Goal: Task Accomplishment & Management: Manage account settings

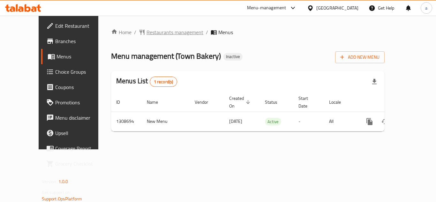
click at [159, 32] on span "Restaurants management" at bounding box center [174, 32] width 57 height 8
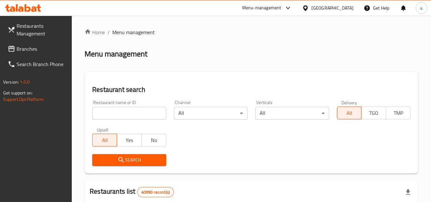
click at [146, 114] on input "search" at bounding box center [129, 113] width 74 height 13
paste input "704066"
type input "704066"
click at [104, 158] on span "Search" at bounding box center [128, 160] width 63 height 8
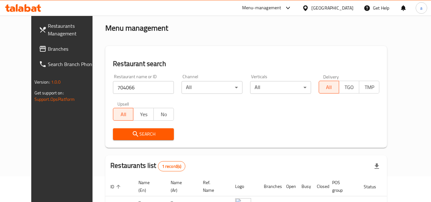
scroll to position [77, 0]
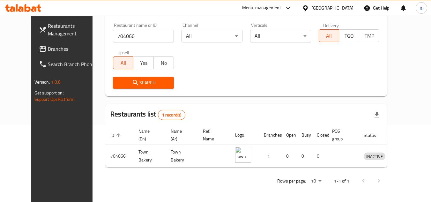
click at [48, 45] on span "Branches" at bounding box center [73, 49] width 50 height 8
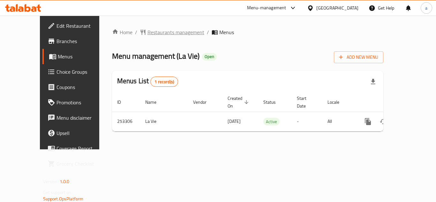
click at [147, 36] on span "Restaurants management" at bounding box center [175, 32] width 57 height 8
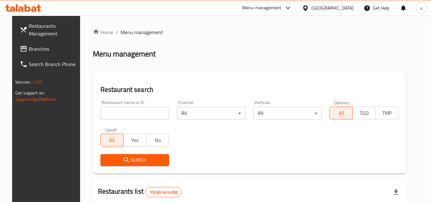
click at [123, 118] on input "search" at bounding box center [134, 113] width 69 height 13
paste input "627374"
type input "627374"
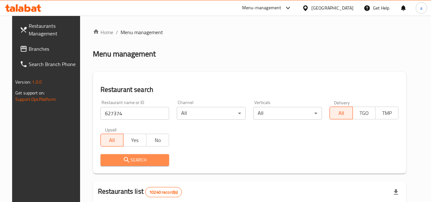
click at [125, 160] on span "Search" at bounding box center [135, 160] width 59 height 8
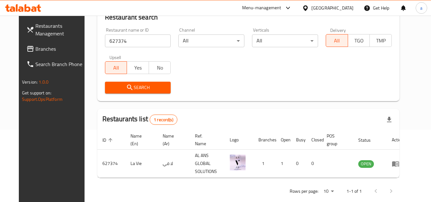
scroll to position [77, 0]
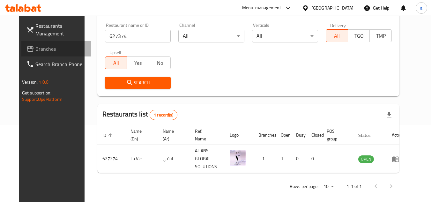
click at [35, 47] on span "Branches" at bounding box center [60, 49] width 50 height 8
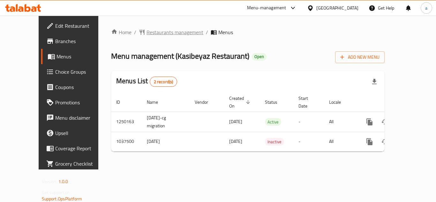
click at [146, 33] on span "Restaurants management" at bounding box center [174, 32] width 57 height 8
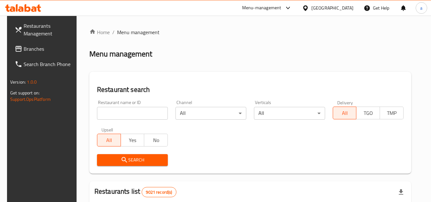
click at [133, 114] on input "search" at bounding box center [132, 113] width 71 height 13
paste input "661819"
type input "661819"
click at [129, 155] on button "Search" at bounding box center [132, 160] width 71 height 12
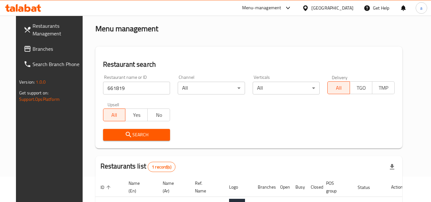
scroll to position [77, 0]
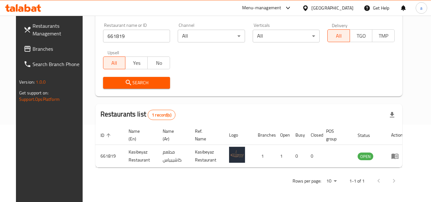
drag, startPoint x: 17, startPoint y: 51, endPoint x: 23, endPoint y: 49, distance: 6.0
click at [33, 51] on span "Branches" at bounding box center [58, 49] width 50 height 8
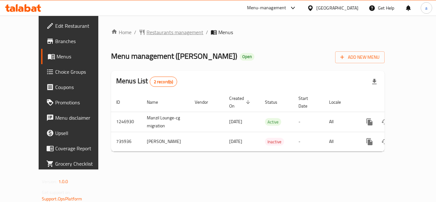
click at [146, 34] on span "Restaurants management" at bounding box center [174, 32] width 57 height 8
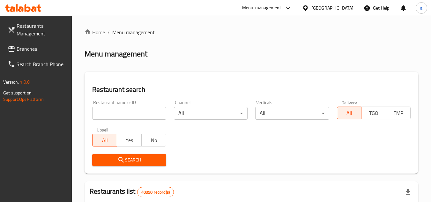
click at [134, 109] on input "search" at bounding box center [129, 113] width 74 height 13
paste input "647309"
type input "647309"
click at [123, 155] on button "Search" at bounding box center [129, 160] width 74 height 12
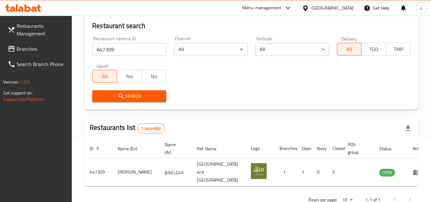
scroll to position [83, 0]
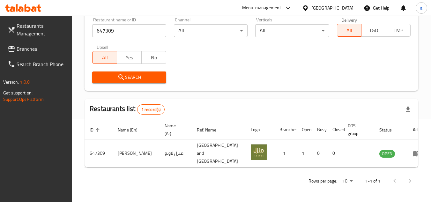
click at [56, 47] on span "Branches" at bounding box center [42, 49] width 50 height 8
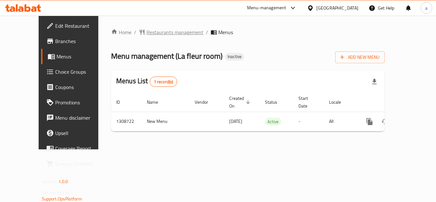
click at [146, 35] on span "Restaurants management" at bounding box center [174, 32] width 57 height 8
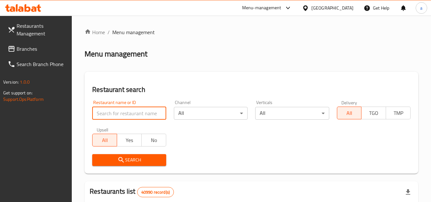
click at [134, 114] on input "search" at bounding box center [129, 113] width 74 height 13
paste input "704298"
type input "704298"
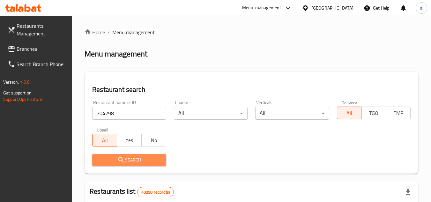
click at [131, 157] on span "Search" at bounding box center [128, 160] width 63 height 8
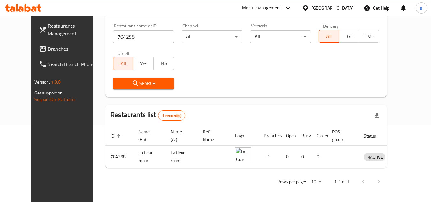
scroll to position [77, 0]
click at [48, 51] on span "Branches" at bounding box center [73, 49] width 50 height 8
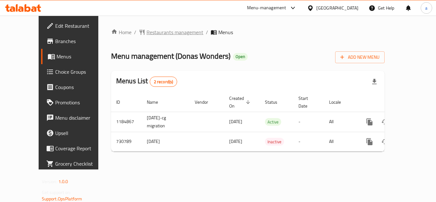
click at [146, 35] on span "Restaurants management" at bounding box center [174, 32] width 57 height 8
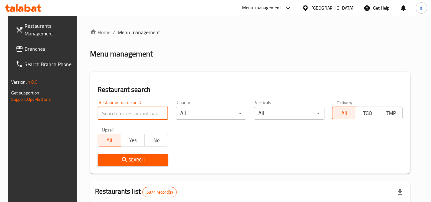
click at [148, 108] on input "search" at bounding box center [133, 113] width 70 height 13
paste input "646729"
type input "646729"
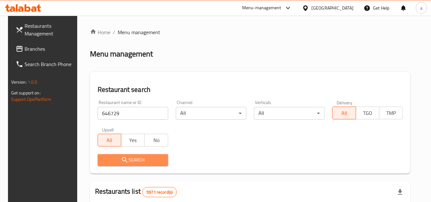
click at [126, 156] on span "Search" at bounding box center [133, 160] width 60 height 8
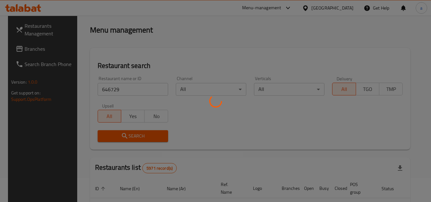
scroll to position [64, 0]
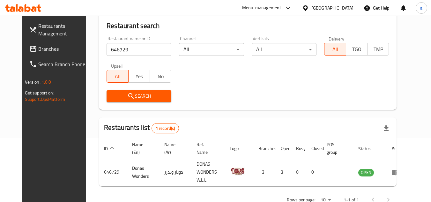
drag, startPoint x: 41, startPoint y: 49, endPoint x: 37, endPoint y: 36, distance: 13.4
click at [41, 49] on span "Branches" at bounding box center [63, 49] width 50 height 8
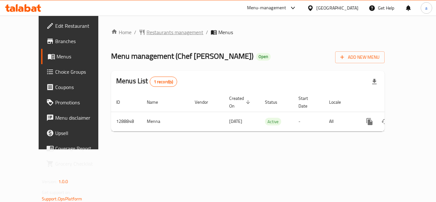
click at [146, 30] on span "Restaurants management" at bounding box center [174, 32] width 57 height 8
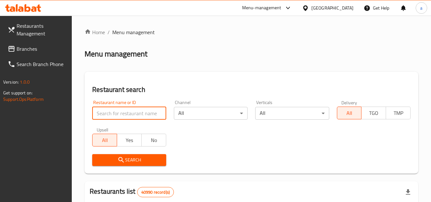
click at [138, 107] on input "search" at bounding box center [129, 113] width 74 height 13
paste input "697386"
type input "697386"
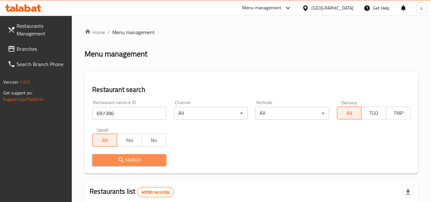
click at [142, 161] on span "Search" at bounding box center [128, 160] width 63 height 8
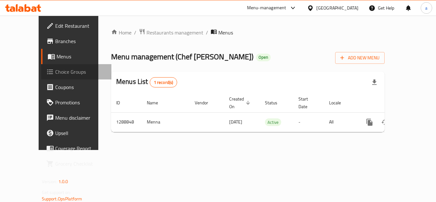
click at [55, 71] on span "Choice Groups" at bounding box center [80, 72] width 51 height 8
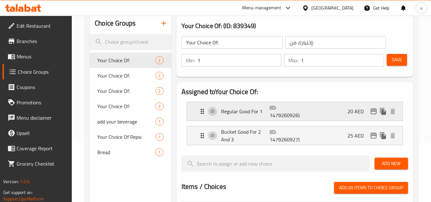
scroll to position [96, 0]
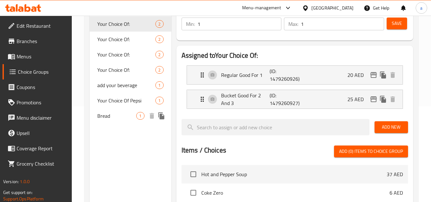
click at [129, 119] on span "Bread" at bounding box center [116, 116] width 39 height 8
type input "Bread"
type input "خُبز"
type input "0"
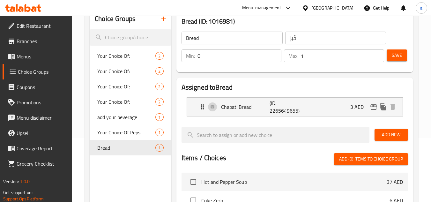
scroll to position [32, 0]
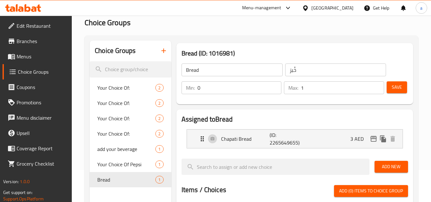
click at [290, 50] on h3 "Bread (ID: 1016981)" at bounding box center [295, 53] width 226 height 10
click at [40, 58] on span "Menus" at bounding box center [42, 57] width 50 height 8
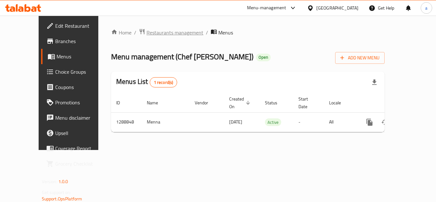
click at [148, 31] on span "Restaurants management" at bounding box center [174, 33] width 57 height 8
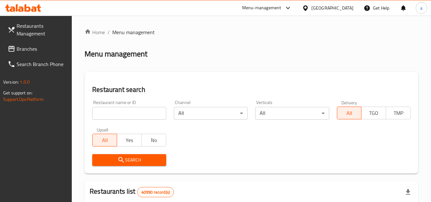
click at [51, 52] on span "Branches" at bounding box center [42, 49] width 50 height 8
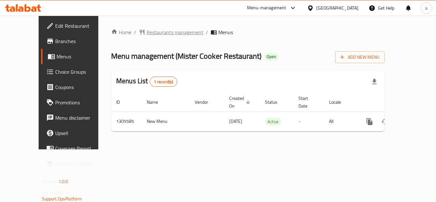
click at [150, 31] on span "Restaurants management" at bounding box center [174, 32] width 57 height 8
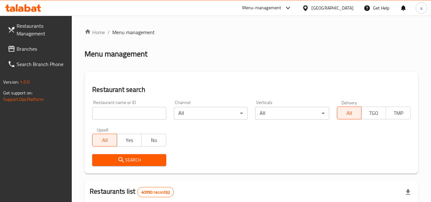
click at [141, 116] on input "search" at bounding box center [129, 113] width 74 height 13
paste input "703408"
type input "703408"
click at [130, 156] on span "Search" at bounding box center [128, 160] width 63 height 8
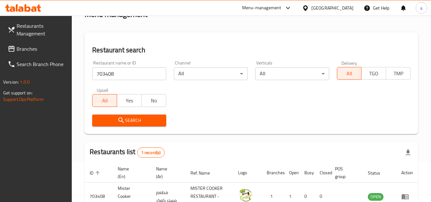
scroll to position [83, 0]
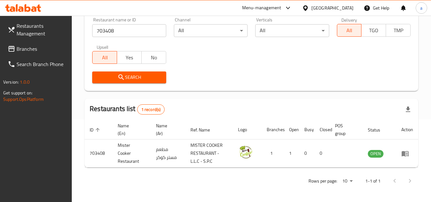
click at [56, 47] on span "Branches" at bounding box center [42, 49] width 50 height 8
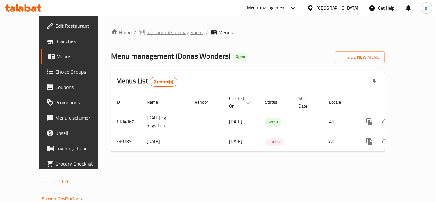
click at [146, 33] on span "Restaurants management" at bounding box center [174, 32] width 57 height 8
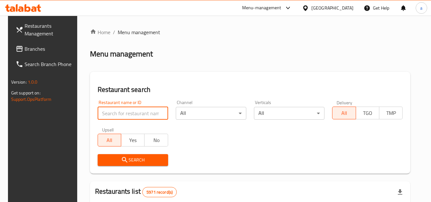
click at [136, 109] on input "search" at bounding box center [133, 113] width 70 height 13
paste input "646729"
type input "646729"
click at [128, 158] on span "Search" at bounding box center [133, 160] width 60 height 8
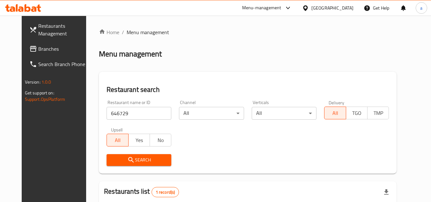
click at [24, 43] on link "Branches" at bounding box center [59, 48] width 70 height 15
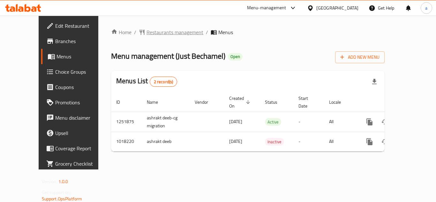
click at [146, 31] on span "Restaurants management" at bounding box center [174, 32] width 57 height 8
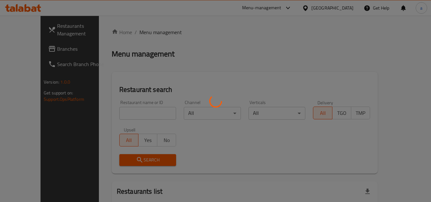
click at [141, 113] on div at bounding box center [215, 101] width 431 height 202
click at [142, 113] on div at bounding box center [215, 101] width 431 height 202
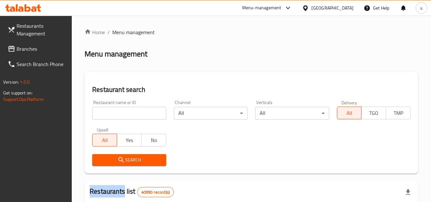
click at [116, 112] on input "search" at bounding box center [129, 113] width 74 height 13
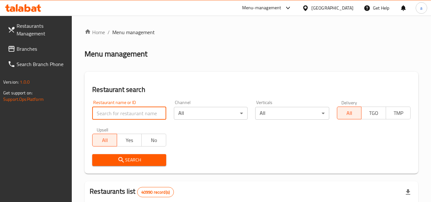
paste input "660866"
type input "660866"
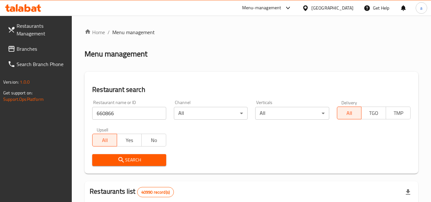
click at [132, 163] on span "Search" at bounding box center [128, 160] width 63 height 8
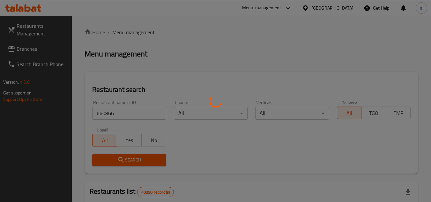
scroll to position [77, 0]
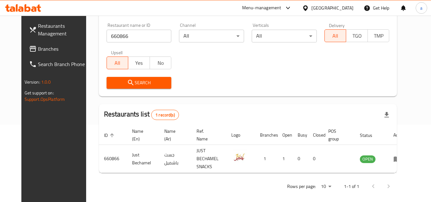
click at [57, 47] on span "Branches" at bounding box center [63, 49] width 50 height 8
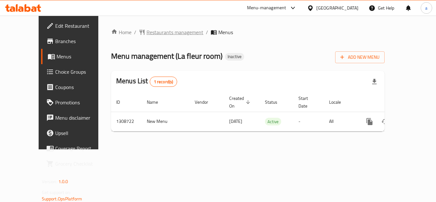
click at [146, 31] on span "Restaurants management" at bounding box center [174, 32] width 57 height 8
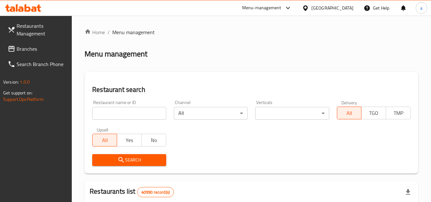
click at [125, 110] on input "search" at bounding box center [129, 113] width 74 height 13
paste input "704298"
type input "704298"
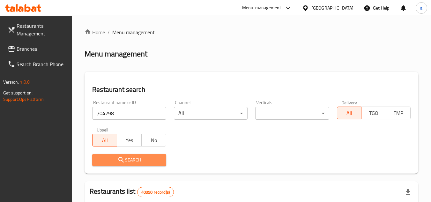
click at [119, 160] on icon "submit" at bounding box center [120, 159] width 5 height 5
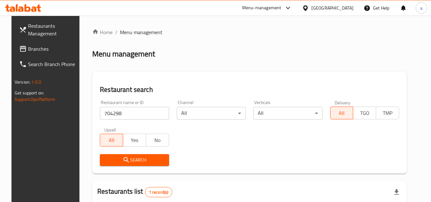
click at [28, 46] on span "Branches" at bounding box center [53, 49] width 50 height 8
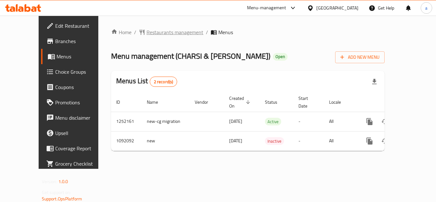
click at [146, 34] on span "Restaurants management" at bounding box center [174, 32] width 57 height 8
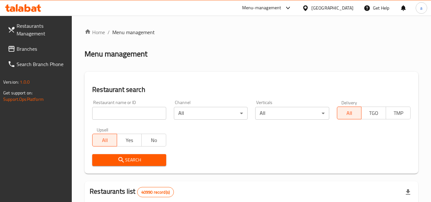
click at [134, 113] on input "search" at bounding box center [129, 113] width 74 height 13
paste input "664814"
type input "664814"
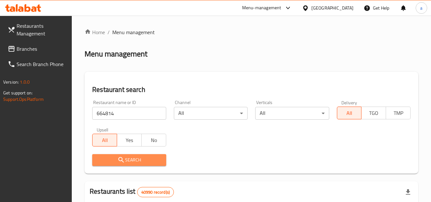
click at [123, 158] on icon "submit" at bounding box center [121, 160] width 8 height 8
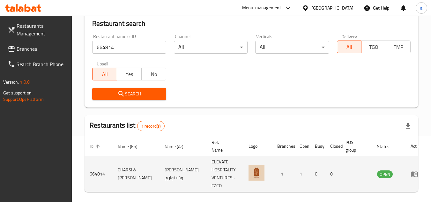
scroll to position [83, 0]
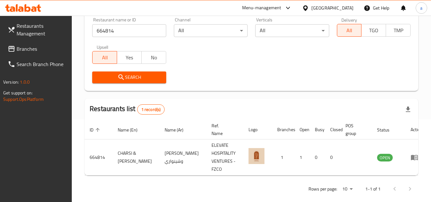
click at [35, 46] on span "Branches" at bounding box center [42, 49] width 50 height 8
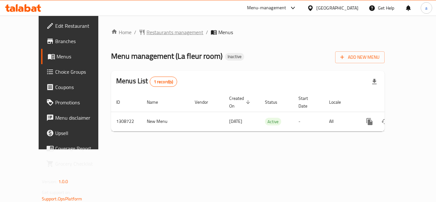
click at [146, 31] on span "Restaurants management" at bounding box center [174, 32] width 57 height 8
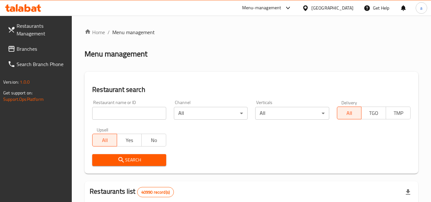
click at [150, 114] on input "search" at bounding box center [129, 113] width 74 height 13
paste input "704298"
type input "704298"
click at [138, 154] on button "Search" at bounding box center [129, 160] width 74 height 12
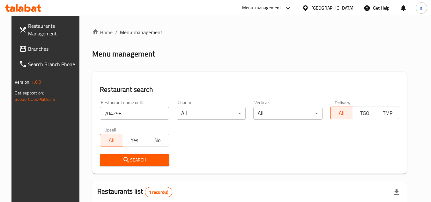
click at [28, 52] on span "Branches" at bounding box center [53, 49] width 50 height 8
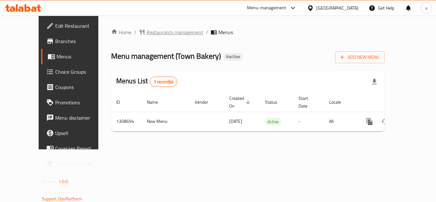
click at [146, 28] on span "Restaurants management" at bounding box center [174, 32] width 57 height 8
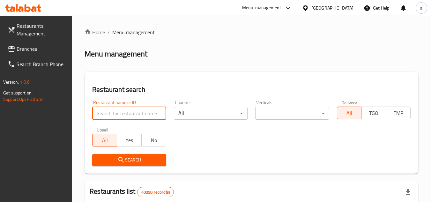
click at [138, 115] on input "search" at bounding box center [129, 113] width 74 height 13
paste input "704066"
type input "704066"
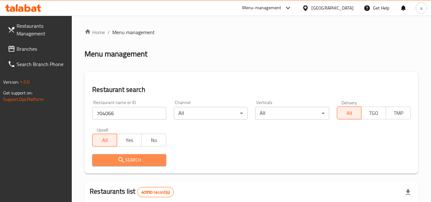
click at [130, 158] on span "Search" at bounding box center [128, 160] width 63 height 8
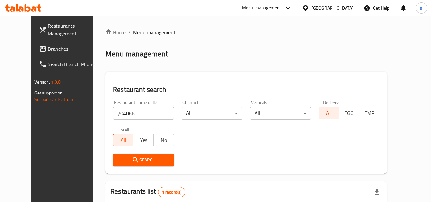
click at [48, 46] on span "Branches" at bounding box center [73, 49] width 50 height 8
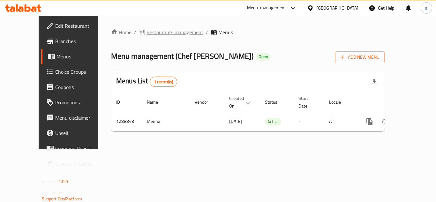
click at [165, 29] on span "Restaurants management" at bounding box center [174, 32] width 57 height 8
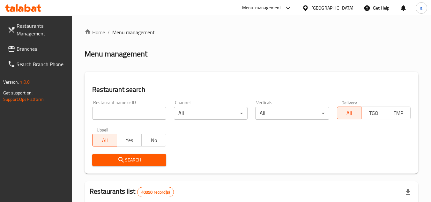
click at [131, 111] on input "search" at bounding box center [129, 113] width 74 height 13
paste input "697386"
type input "697386"
click at [132, 163] on span "Search" at bounding box center [128, 160] width 63 height 8
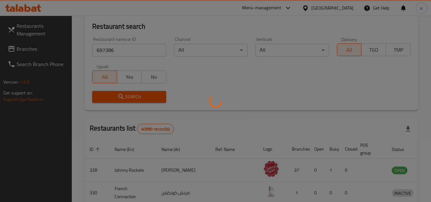
scroll to position [64, 0]
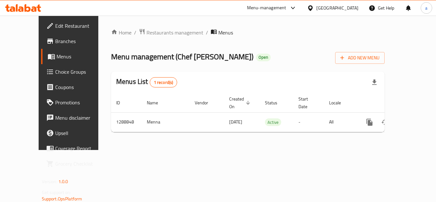
click at [55, 74] on span "Choice Groups" at bounding box center [80, 72] width 51 height 8
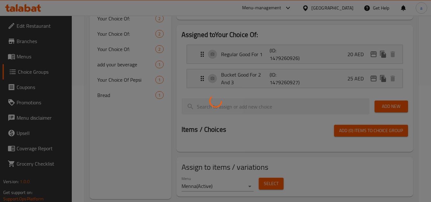
scroll to position [128, 0]
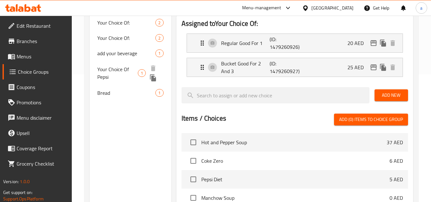
click at [125, 73] on span "Your Choice Of Pepsi" at bounding box center [117, 72] width 41 height 15
type input "Your Choice Of Pepsi"
type input "اختيارك من بيبسي"
type input "0"
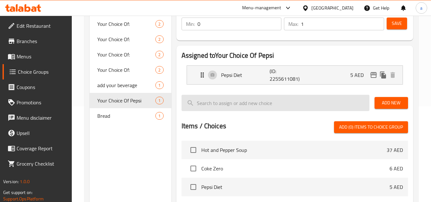
scroll to position [32, 0]
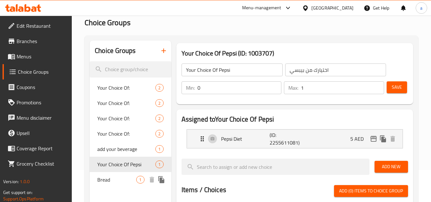
drag, startPoint x: 123, startPoint y: 182, endPoint x: 138, endPoint y: 165, distance: 22.4
click at [123, 182] on span "Bread" at bounding box center [116, 180] width 39 height 8
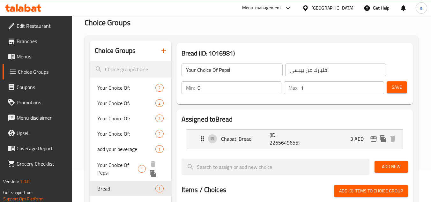
type input "Bread"
type input "خُبز"
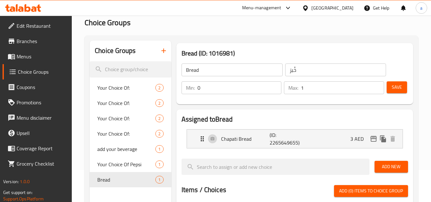
scroll to position [0, 0]
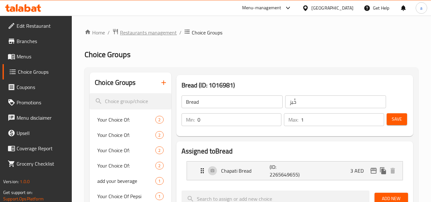
click at [134, 33] on span "Restaurants management" at bounding box center [148, 33] width 57 height 8
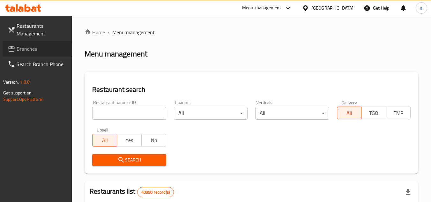
click at [43, 48] on span "Branches" at bounding box center [42, 49] width 50 height 8
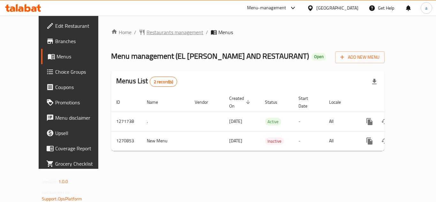
click at [146, 30] on span "Restaurants management" at bounding box center [174, 32] width 57 height 8
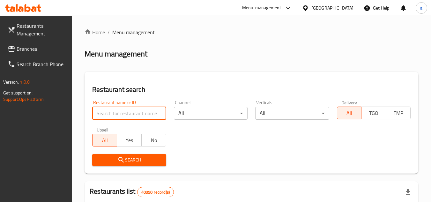
click at [132, 111] on input "search" at bounding box center [129, 113] width 74 height 13
paste input "689310"
type input "689310"
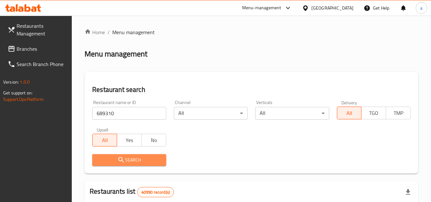
click at [138, 158] on span "Search" at bounding box center [128, 160] width 63 height 8
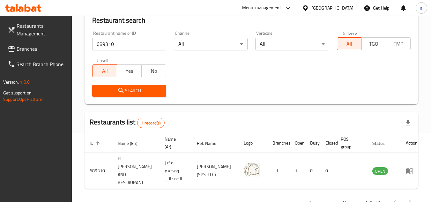
scroll to position [59, 0]
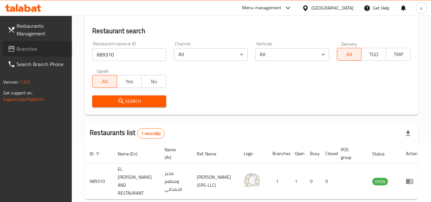
click at [44, 54] on link "Branches" at bounding box center [38, 48] width 70 height 15
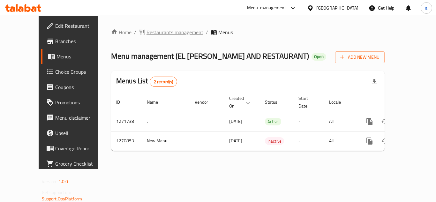
click at [146, 34] on span "Restaurants management" at bounding box center [174, 32] width 57 height 8
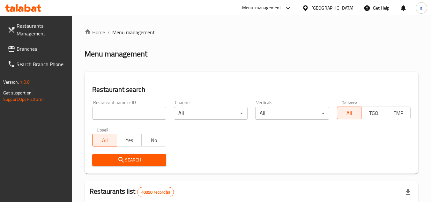
click at [124, 110] on input "search" at bounding box center [129, 113] width 74 height 13
paste input "689310"
type input "689310"
click at [126, 163] on span "Search" at bounding box center [128, 160] width 63 height 8
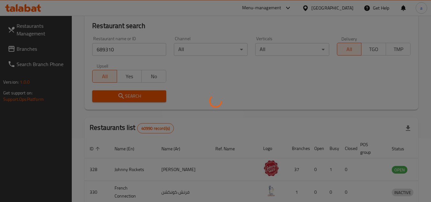
scroll to position [91, 0]
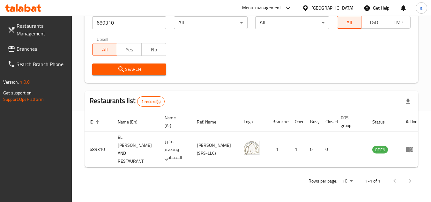
click at [49, 49] on span "Branches" at bounding box center [42, 49] width 50 height 8
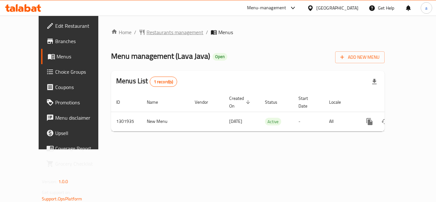
click at [146, 31] on span "Restaurants management" at bounding box center [174, 32] width 57 height 8
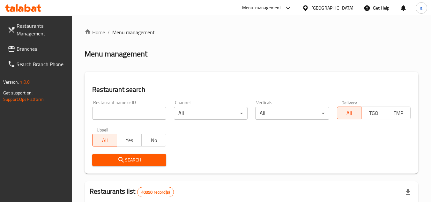
click at [140, 115] on input "search" at bounding box center [129, 113] width 74 height 13
paste input "702083"
type input "702083"
click at [121, 160] on icon "submit" at bounding box center [121, 160] width 8 height 8
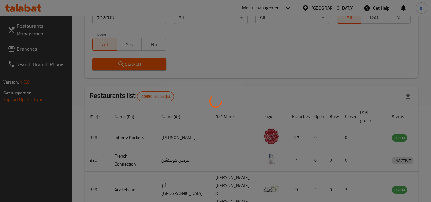
scroll to position [83, 0]
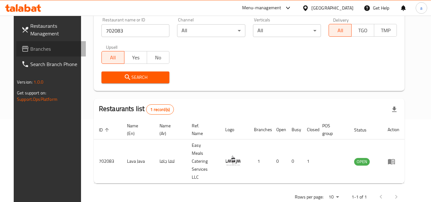
click at [46, 49] on span "Branches" at bounding box center [55, 49] width 50 height 8
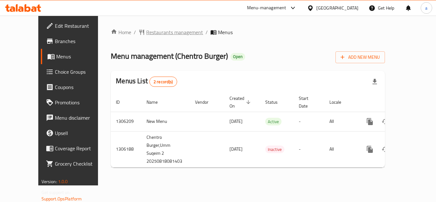
click at [146, 35] on span "Restaurants management" at bounding box center [174, 32] width 57 height 8
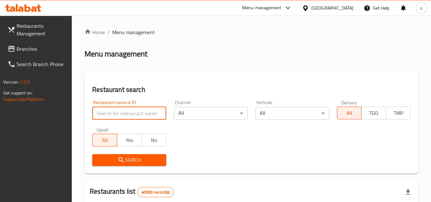
click at [125, 116] on input "search" at bounding box center [129, 113] width 74 height 13
paste input "704010"
type input "704010"
click at [126, 159] on span "Search" at bounding box center [128, 160] width 63 height 8
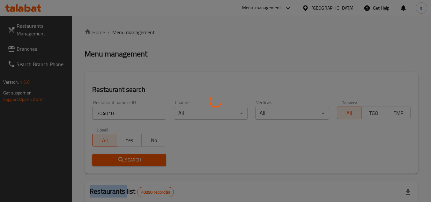
click at [126, 159] on div at bounding box center [215, 101] width 431 height 202
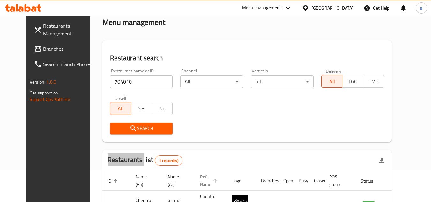
scroll to position [77, 0]
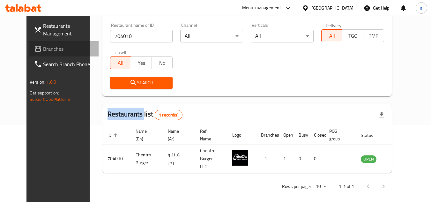
click at [51, 50] on span "Branches" at bounding box center [68, 49] width 50 height 8
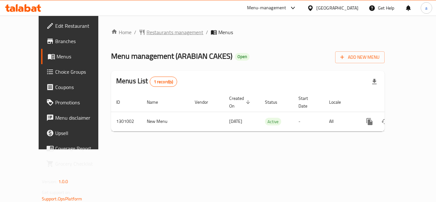
click at [146, 28] on span "Restaurants management" at bounding box center [174, 32] width 57 height 8
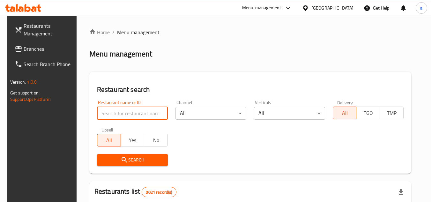
click at [130, 111] on input "search" at bounding box center [132, 113] width 71 height 13
paste input "700898"
type input "700898"
click at [122, 154] on button "Search" at bounding box center [132, 160] width 71 height 12
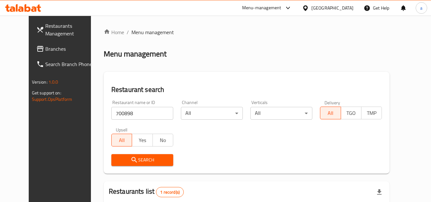
click at [45, 50] on span "Branches" at bounding box center [70, 49] width 50 height 8
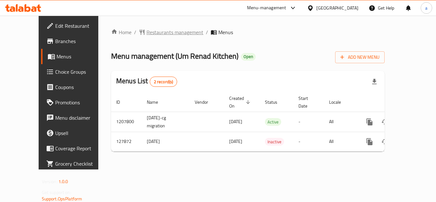
click at [146, 28] on span "Restaurants management" at bounding box center [174, 32] width 57 height 8
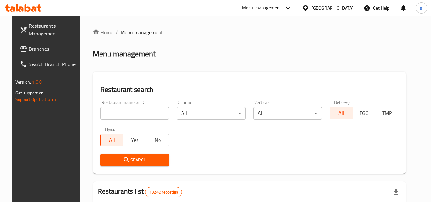
click at [137, 112] on input "search" at bounding box center [134, 113] width 69 height 13
paste input "609537"
type input "609537"
click at [135, 155] on button "Search" at bounding box center [134, 160] width 69 height 12
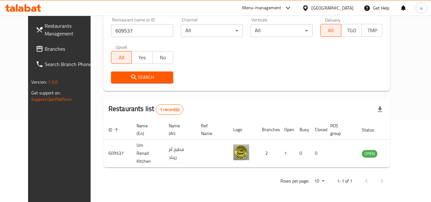
scroll to position [77, 0]
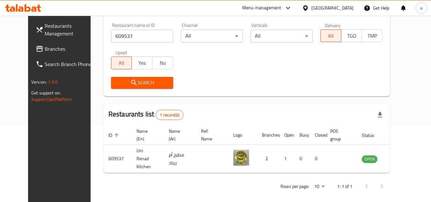
click at [49, 51] on span "Branches" at bounding box center [70, 49] width 50 height 8
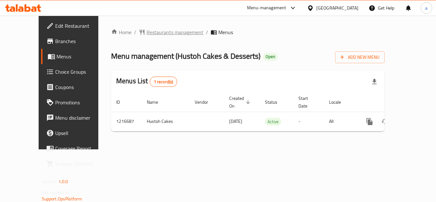
click at [154, 34] on span "Restaurants management" at bounding box center [174, 32] width 57 height 8
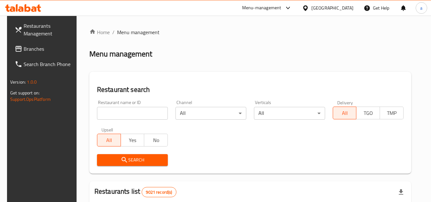
click at [98, 113] on input "search" at bounding box center [132, 113] width 71 height 13
paste input "672521"
type input "672521"
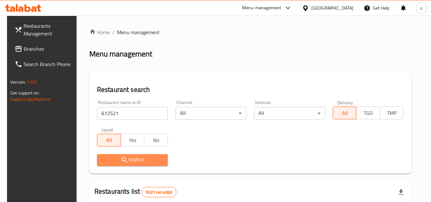
click at [145, 158] on span "Search" at bounding box center [132, 160] width 61 height 8
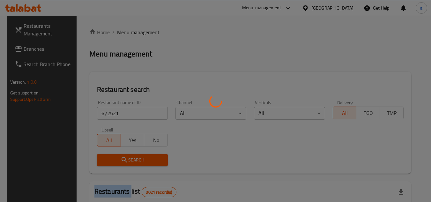
click at [145, 158] on div at bounding box center [215, 101] width 431 height 202
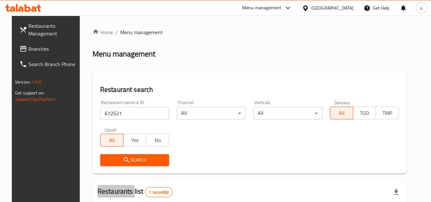
scroll to position [77, 0]
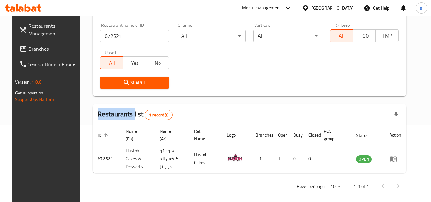
click at [48, 53] on link "Branches" at bounding box center [49, 48] width 70 height 15
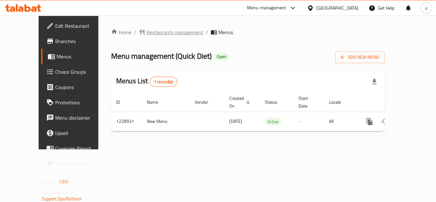
click at [146, 33] on span "Restaurants management" at bounding box center [174, 32] width 57 height 8
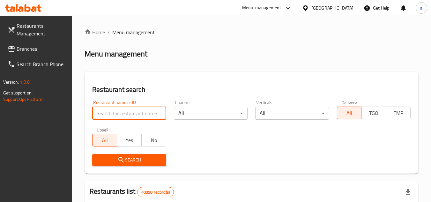
click at [128, 115] on input "search" at bounding box center [129, 113] width 74 height 13
paste input "676596"
type input "676596"
click at [106, 165] on button "Search" at bounding box center [129, 160] width 74 height 12
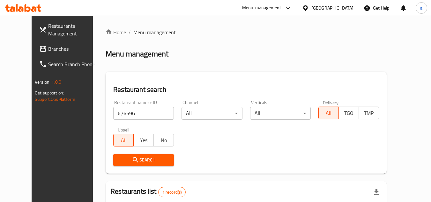
click at [132, 159] on icon "submit" at bounding box center [136, 160] width 8 height 8
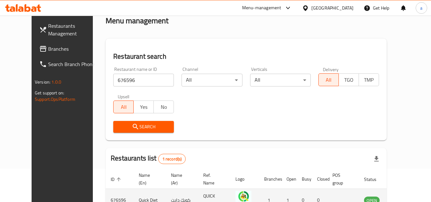
scroll to position [64, 0]
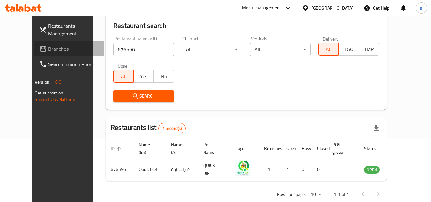
click at [57, 47] on span "Branches" at bounding box center [73, 49] width 50 height 8
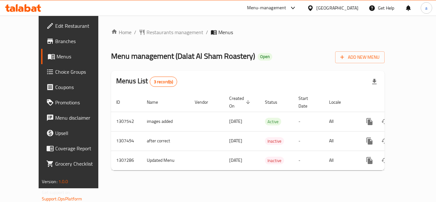
click at [135, 26] on div "Home / Restaurants management / Menus Menu management ( Dalat Al Sham Roastery …" at bounding box center [247, 102] width 299 height 173
click at [146, 36] on span "Restaurants management" at bounding box center [174, 32] width 57 height 8
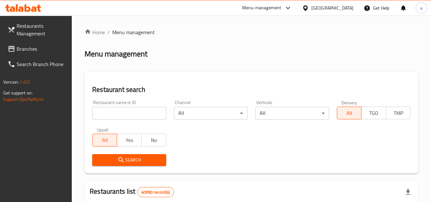
click at [104, 107] on input "search" at bounding box center [129, 113] width 74 height 13
paste input "703842"
type input "703842"
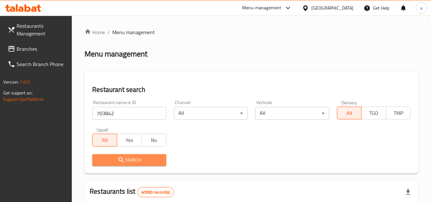
click at [99, 161] on span "Search" at bounding box center [128, 160] width 63 height 8
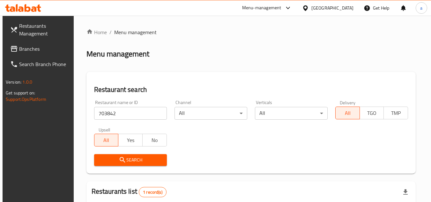
scroll to position [83, 0]
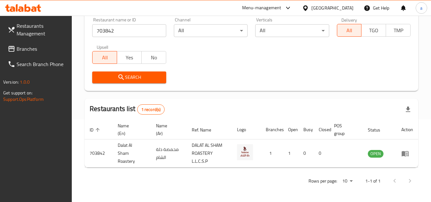
click at [30, 51] on span "Branches" at bounding box center [42, 49] width 50 height 8
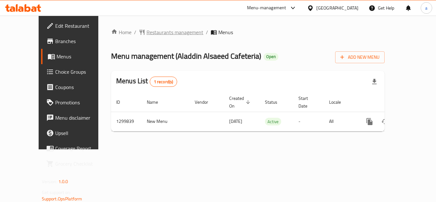
click at [154, 33] on span "Restaurants management" at bounding box center [174, 32] width 57 height 8
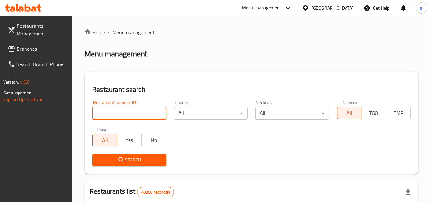
drag, startPoint x: 144, startPoint y: 114, endPoint x: 142, endPoint y: 120, distance: 5.6
click at [144, 114] on input "search" at bounding box center [129, 113] width 74 height 13
paste input "701512"
type input "701512"
click at [132, 160] on span "Search" at bounding box center [128, 160] width 63 height 8
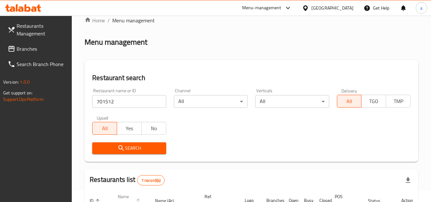
scroll to position [83, 0]
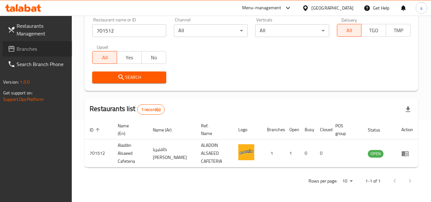
click at [50, 48] on span "Branches" at bounding box center [42, 49] width 50 height 8
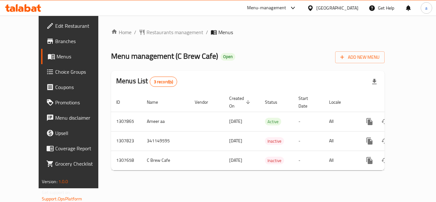
click at [147, 33] on span "Restaurants management" at bounding box center [174, 32] width 57 height 8
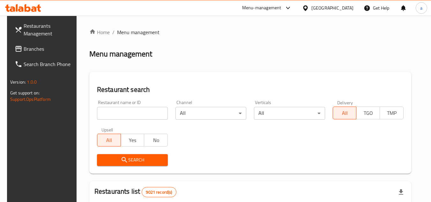
click at [138, 109] on input "search" at bounding box center [132, 113] width 71 height 13
paste input "704575"
type input "704575"
click at [127, 157] on span "Search" at bounding box center [132, 160] width 61 height 8
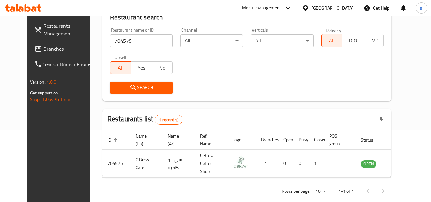
scroll to position [77, 0]
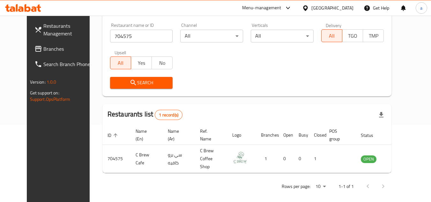
click at [49, 50] on span "Branches" at bounding box center [68, 49] width 50 height 8
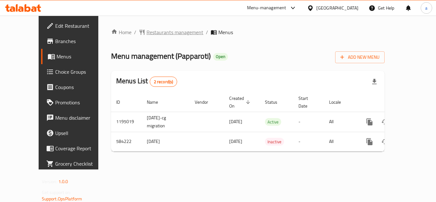
click at [152, 33] on span "Restaurants management" at bounding box center [174, 32] width 57 height 8
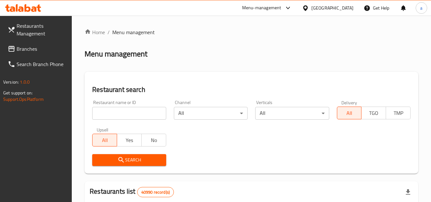
click at [159, 114] on input "search" at bounding box center [129, 113] width 74 height 13
paste input "637015"
type input "637015"
click at [141, 162] on span "Search" at bounding box center [128, 160] width 63 height 8
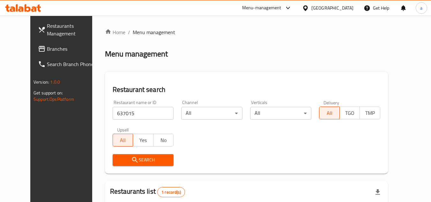
click at [47, 50] on span "Branches" at bounding box center [72, 49] width 50 height 8
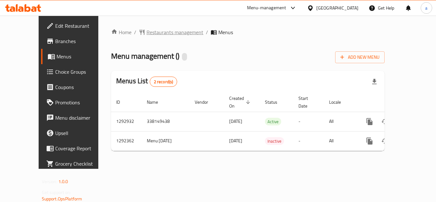
click at [146, 31] on span "Restaurants management" at bounding box center [174, 32] width 57 height 8
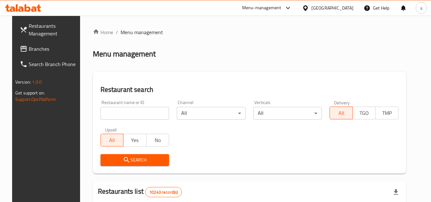
click at [136, 110] on input "search" at bounding box center [134, 113] width 69 height 13
paste input "699109"
type input "699109"
click at [123, 162] on icon "submit" at bounding box center [127, 160] width 8 height 8
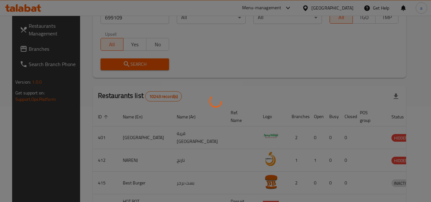
scroll to position [83, 0]
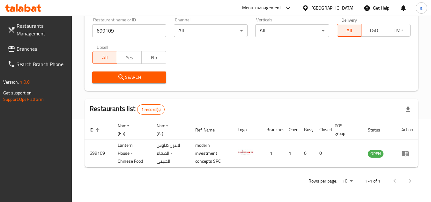
click at [35, 45] on span "Branches" at bounding box center [42, 49] width 50 height 8
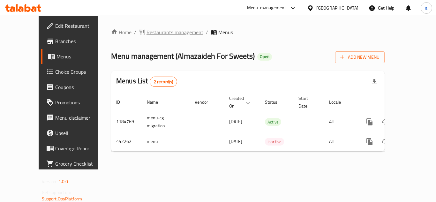
click at [163, 33] on span "Restaurants management" at bounding box center [174, 32] width 57 height 8
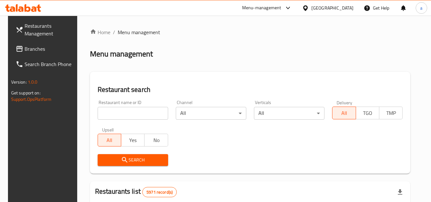
click at [146, 111] on input "search" at bounding box center [133, 113] width 70 height 13
paste input "632941"
type input "632941"
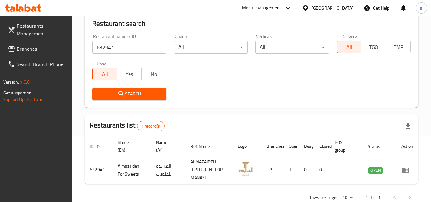
scroll to position [83, 0]
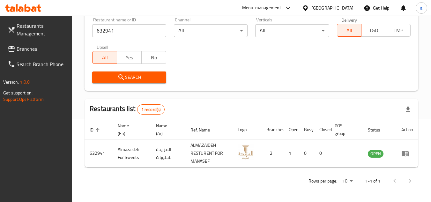
click at [39, 45] on span "Branches" at bounding box center [42, 49] width 50 height 8
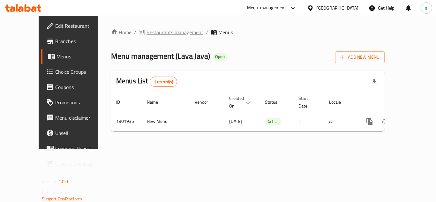
click at [147, 31] on span "Restaurants management" at bounding box center [174, 32] width 57 height 8
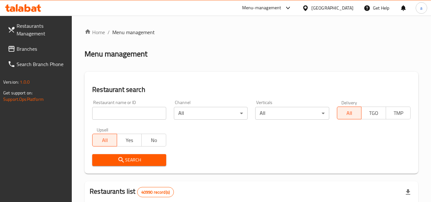
click at [141, 112] on input "search" at bounding box center [129, 113] width 74 height 13
paste input "702083"
type input "702083"
click at [134, 155] on button "Search" at bounding box center [129, 160] width 74 height 12
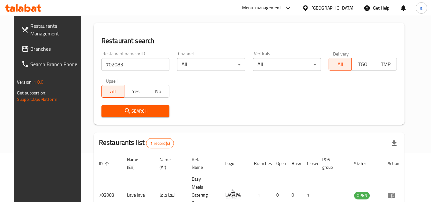
scroll to position [83, 0]
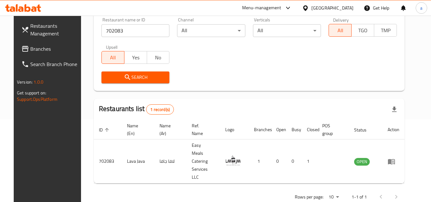
drag, startPoint x: 49, startPoint y: 54, endPoint x: 50, endPoint y: 51, distance: 3.3
click at [49, 54] on link "Branches" at bounding box center [51, 48] width 70 height 15
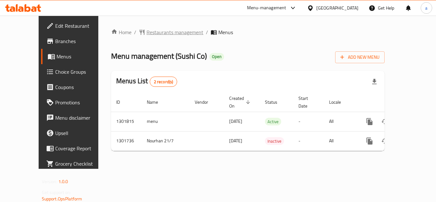
click at [150, 33] on span "Restaurants management" at bounding box center [174, 32] width 57 height 8
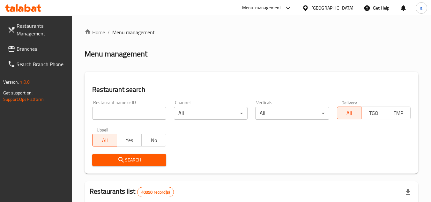
click at [115, 114] on input "search" at bounding box center [129, 113] width 74 height 13
paste input "702166"
type input "702166"
click at [126, 157] on span "Search" at bounding box center [128, 160] width 63 height 8
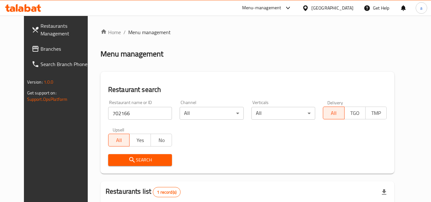
click at [48, 44] on link "Branches" at bounding box center [61, 48] width 70 height 15
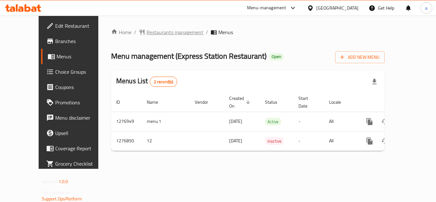
click at [161, 32] on span "Restaurants management" at bounding box center [174, 32] width 57 height 8
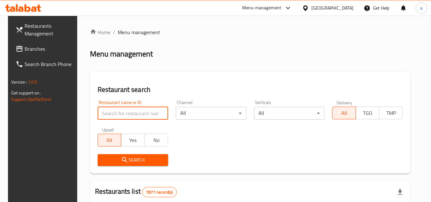
click at [135, 113] on input "search" at bounding box center [133, 113] width 70 height 13
paste input "692121"
type input "692121"
click at [128, 158] on span "Search" at bounding box center [133, 160] width 60 height 8
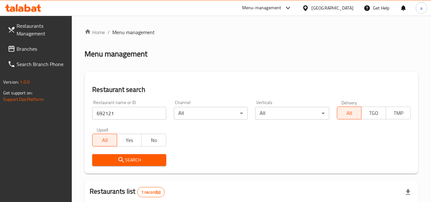
click at [163, 159] on button "Search" at bounding box center [129, 160] width 74 height 12
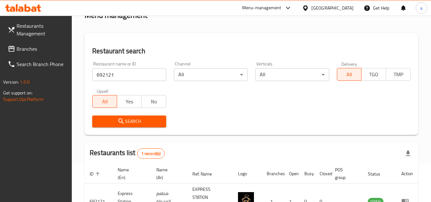
scroll to position [91, 0]
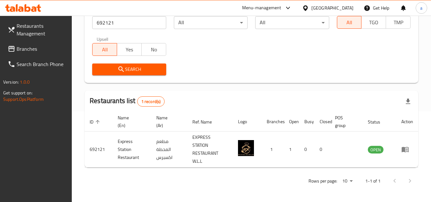
click at [49, 50] on span "Branches" at bounding box center [42, 49] width 50 height 8
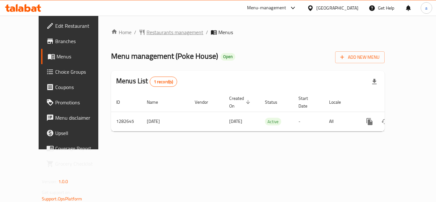
click at [146, 32] on span "Restaurants management" at bounding box center [174, 32] width 57 height 8
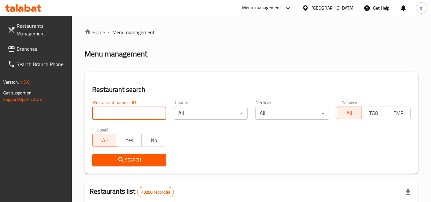
drag, startPoint x: 146, startPoint y: 109, endPoint x: 144, endPoint y: 115, distance: 5.9
click at [146, 109] on input "search" at bounding box center [129, 113] width 74 height 13
paste input "Poke Bowl De Carne"
type input "Poke Bowl De Carne"
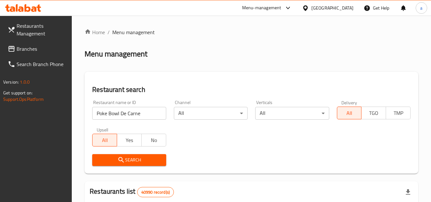
click at [123, 158] on icon "submit" at bounding box center [121, 160] width 8 height 8
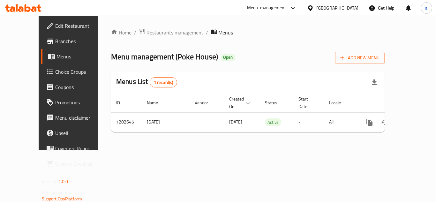
click at [155, 30] on span "Restaurants management" at bounding box center [174, 33] width 57 height 8
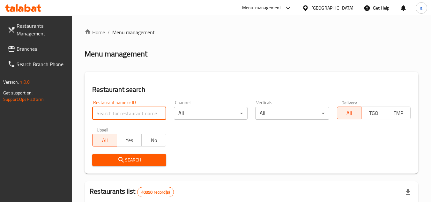
click at [135, 111] on input "search" at bounding box center [129, 113] width 74 height 13
paste input "694931"
type input "694931"
click at [125, 157] on span "Search" at bounding box center [128, 160] width 63 height 8
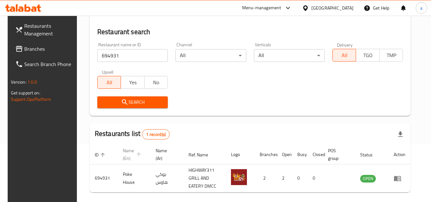
scroll to position [64, 0]
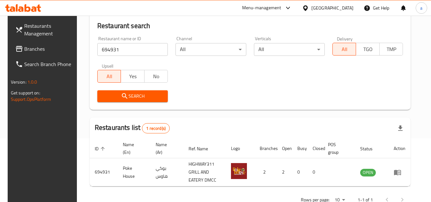
click at [33, 48] on span "Branches" at bounding box center [49, 49] width 50 height 8
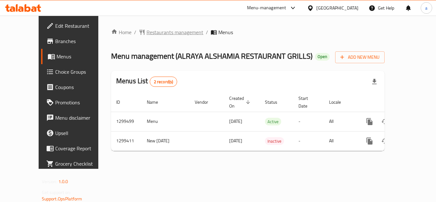
click at [160, 28] on span "Restaurants management" at bounding box center [174, 32] width 57 height 8
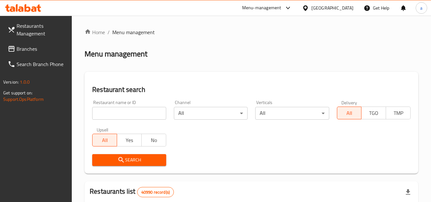
click at [105, 109] on input "search" at bounding box center [129, 113] width 74 height 13
paste input "701342"
type input "701342"
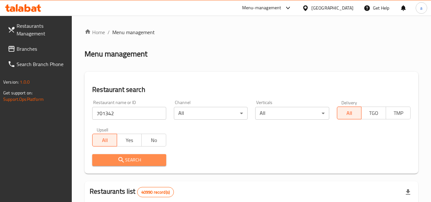
click at [103, 156] on span "Search" at bounding box center [128, 160] width 63 height 8
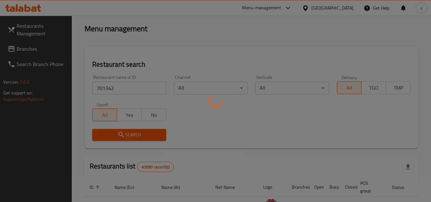
scroll to position [64, 0]
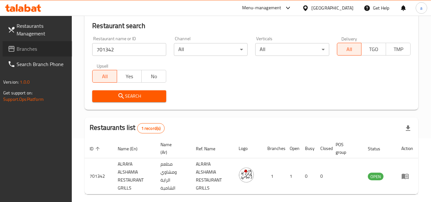
click at [70, 47] on link "Branches" at bounding box center [38, 48] width 70 height 15
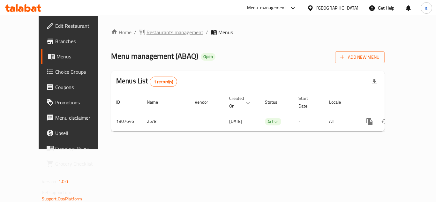
click at [151, 36] on span "Restaurants management" at bounding box center [174, 32] width 57 height 8
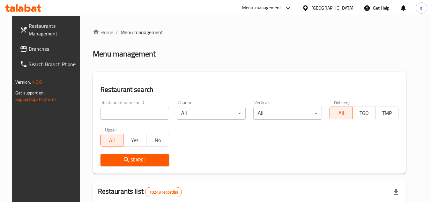
click at [142, 111] on input "search" at bounding box center [134, 113] width 69 height 13
paste input "704573"
type input "704573"
click at [140, 154] on button "Search" at bounding box center [134, 160] width 69 height 12
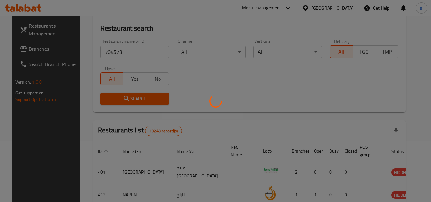
scroll to position [64, 0]
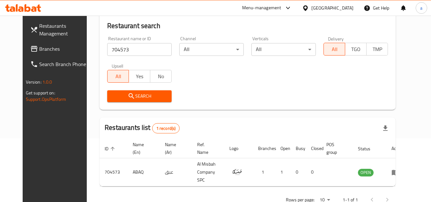
click at [48, 50] on span "Branches" at bounding box center [64, 49] width 50 height 8
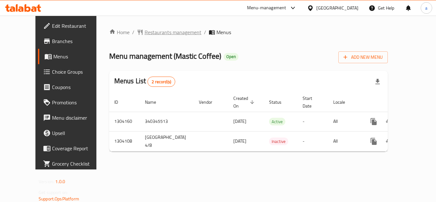
click at [145, 32] on span "Restaurants management" at bounding box center [173, 32] width 57 height 8
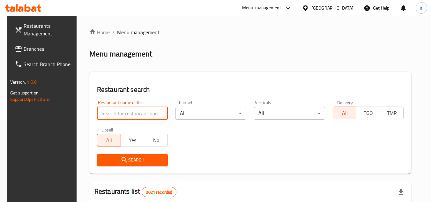
click at [139, 113] on input "search" at bounding box center [132, 113] width 71 height 13
paste input "703083"
type input "703083"
click at [131, 158] on span "Search" at bounding box center [132, 160] width 61 height 8
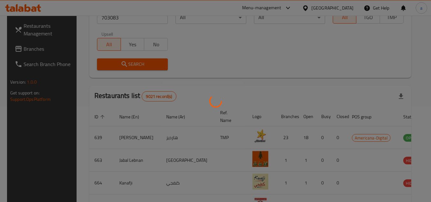
scroll to position [77, 0]
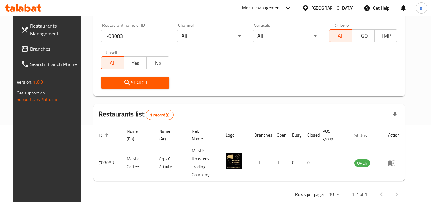
click at [53, 52] on span "Branches" at bounding box center [55, 49] width 50 height 8
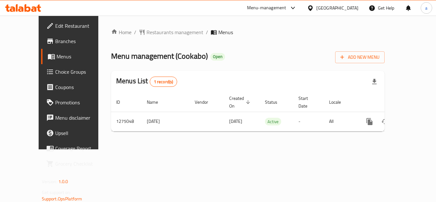
click at [136, 37] on div "Home / Restaurants management / Menus Menu management ( Cookabo ) Open Add New …" at bounding box center [247, 82] width 273 height 108
click at [146, 32] on span "Restaurants management" at bounding box center [174, 32] width 57 height 8
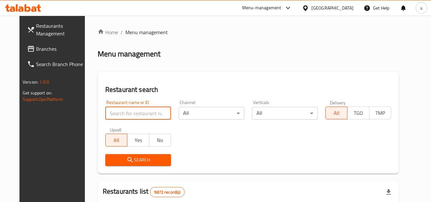
click at [125, 111] on input "search" at bounding box center [138, 113] width 66 height 13
paste input "691465"
type input "691465"
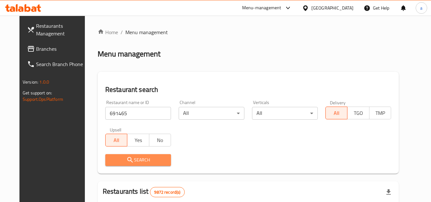
click at [126, 160] on icon "submit" at bounding box center [130, 160] width 8 height 8
click at [121, 160] on div at bounding box center [215, 101] width 431 height 202
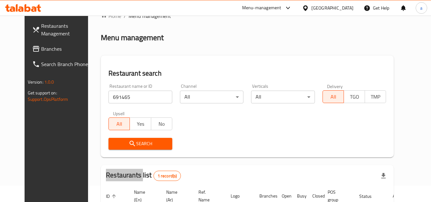
scroll to position [13, 0]
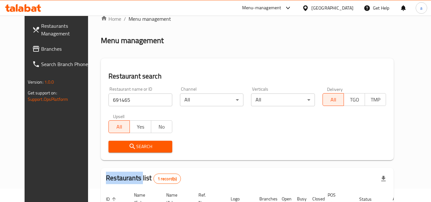
click at [37, 44] on link "Branches" at bounding box center [62, 48] width 70 height 15
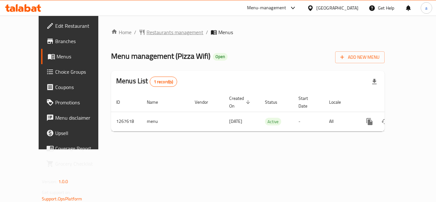
click at [146, 31] on span "Restaurants management" at bounding box center [174, 32] width 57 height 8
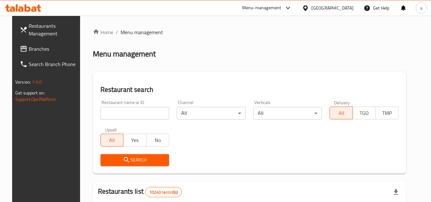
click at [150, 117] on input "search" at bounding box center [134, 113] width 69 height 13
paste input "687725"
type input "687725"
click at [132, 161] on span "Search" at bounding box center [135, 160] width 59 height 8
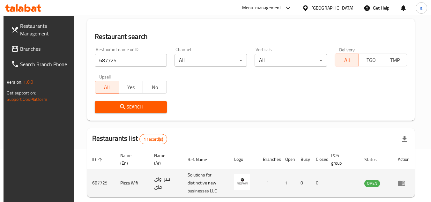
scroll to position [83, 0]
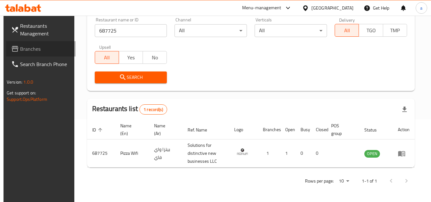
click at [31, 50] on span "Branches" at bounding box center [45, 49] width 50 height 8
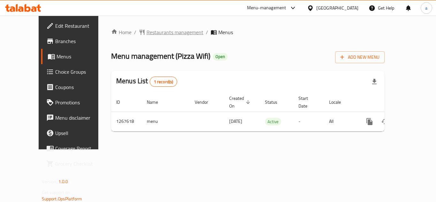
click at [146, 31] on span "Restaurants management" at bounding box center [174, 32] width 57 height 8
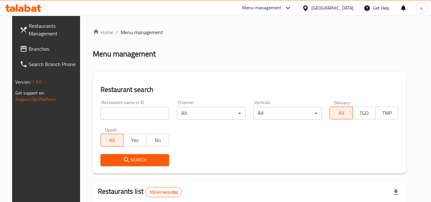
click at [141, 118] on input "search" at bounding box center [134, 113] width 69 height 13
paste input "687725"
type input "687725"
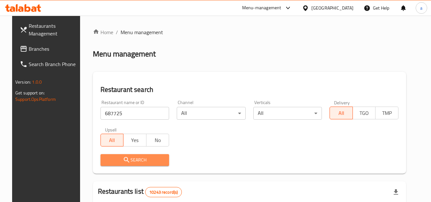
click at [126, 159] on span "Search" at bounding box center [135, 160] width 59 height 8
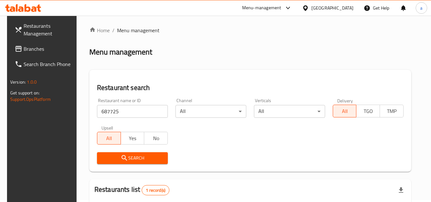
scroll to position [83, 0]
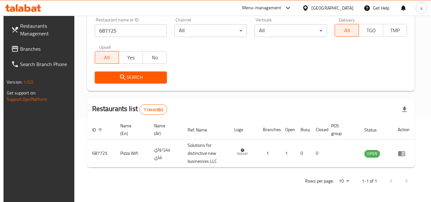
click at [48, 50] on span "Branches" at bounding box center [45, 49] width 50 height 8
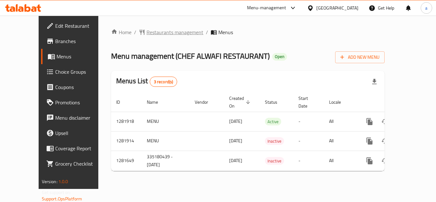
click at [157, 32] on span "Restaurants management" at bounding box center [174, 32] width 57 height 8
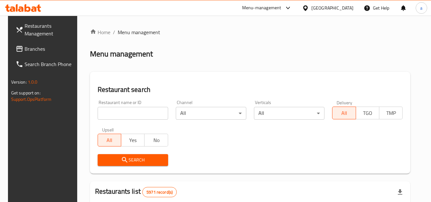
click at [146, 111] on input "search" at bounding box center [133, 113] width 70 height 13
paste input "694502"
type input "694502"
click at [142, 157] on span "Search" at bounding box center [133, 160] width 60 height 8
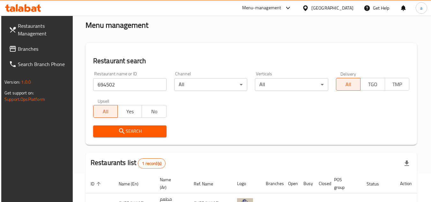
scroll to position [83, 0]
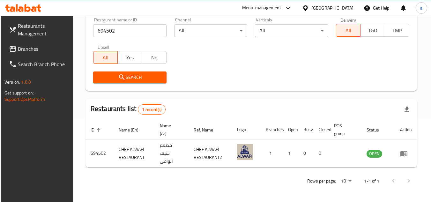
drag, startPoint x: 21, startPoint y: 45, endPoint x: 17, endPoint y: 46, distance: 4.7
click at [21, 45] on span "Branches" at bounding box center [43, 49] width 50 height 8
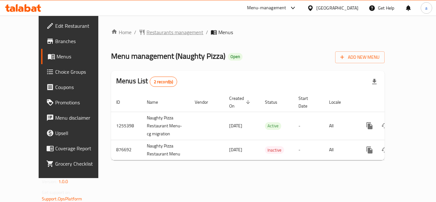
click at [153, 30] on span "Restaurants management" at bounding box center [174, 32] width 57 height 8
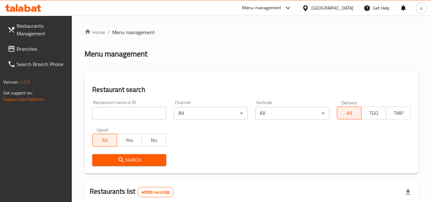
click at [124, 114] on input "search" at bounding box center [129, 113] width 74 height 13
paste input "657502"
type input "657502"
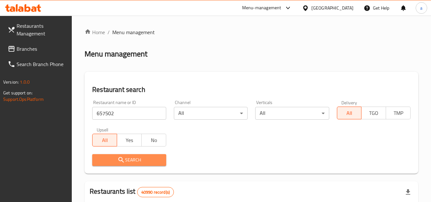
click at [121, 158] on icon "submit" at bounding box center [120, 159] width 5 height 5
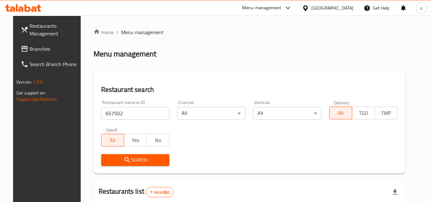
click at [49, 50] on span "Branches" at bounding box center [55, 49] width 50 height 8
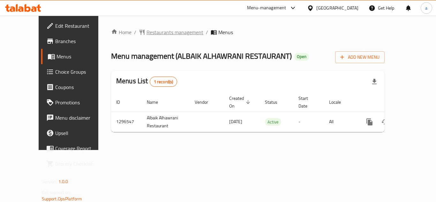
click at [146, 32] on span "Restaurants management" at bounding box center [174, 32] width 57 height 8
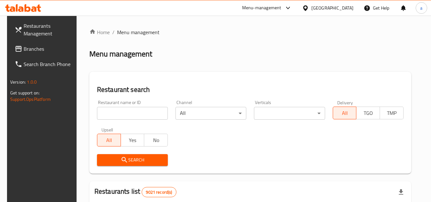
click at [119, 108] on input "search" at bounding box center [132, 113] width 71 height 13
paste input "700123"
type input "700123"
click at [121, 156] on icon "submit" at bounding box center [125, 160] width 8 height 8
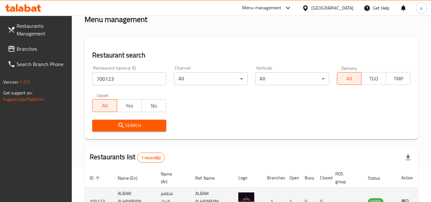
scroll to position [83, 0]
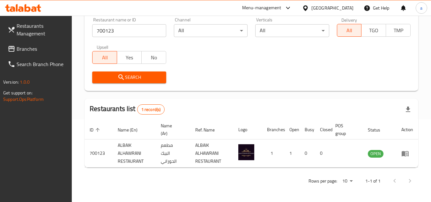
click at [37, 48] on span "Branches" at bounding box center [42, 49] width 50 height 8
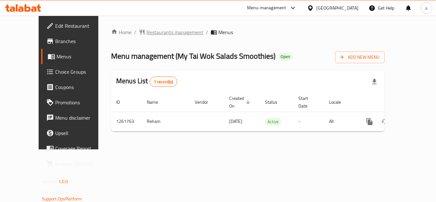
click at [158, 32] on span "Restaurants management" at bounding box center [174, 32] width 57 height 8
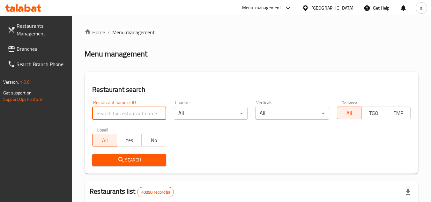
click at [129, 113] on input "search" at bounding box center [129, 113] width 74 height 13
paste input "685300"
type input "685300"
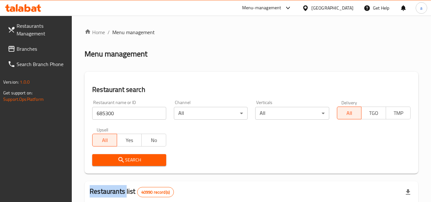
click at [117, 152] on div "Search" at bounding box center [128, 159] width 81 height 19
click at [101, 159] on span "Search" at bounding box center [128, 160] width 63 height 8
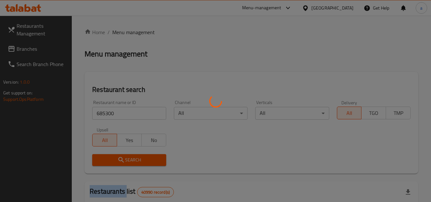
click at [101, 159] on div at bounding box center [215, 101] width 431 height 202
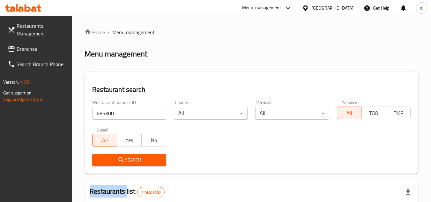
click at [54, 45] on link "Branches" at bounding box center [38, 48] width 70 height 15
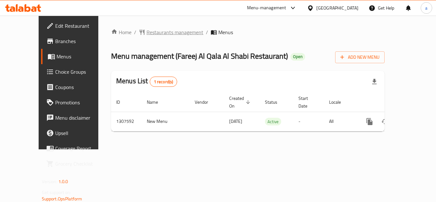
click at [146, 35] on span "Restaurants management" at bounding box center [174, 32] width 57 height 8
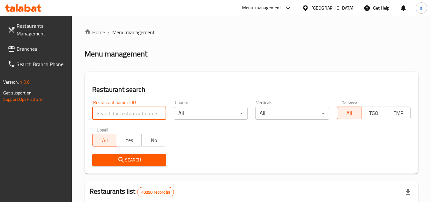
drag, startPoint x: 129, startPoint y: 110, endPoint x: 119, endPoint y: 110, distance: 9.9
click at [119, 110] on input "search" at bounding box center [129, 113] width 74 height 13
paste input "704308"
type input "704308"
click at [99, 159] on span "Search" at bounding box center [128, 160] width 63 height 8
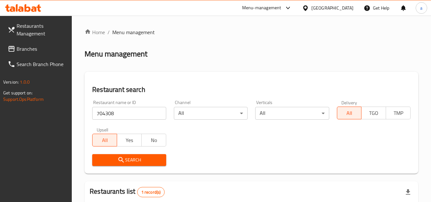
scroll to position [83, 0]
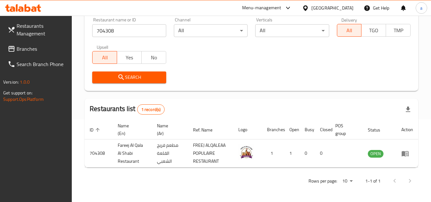
click at [44, 46] on span "Branches" at bounding box center [42, 49] width 50 height 8
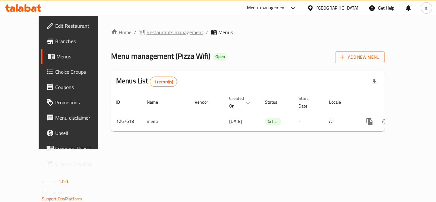
click at [146, 31] on span "Restaurants management" at bounding box center [174, 32] width 57 height 8
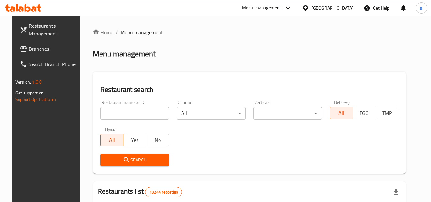
click at [136, 111] on input "search" at bounding box center [134, 113] width 69 height 13
paste input "687725"
type input "687725"
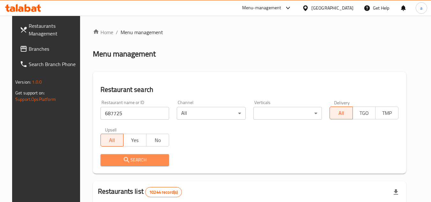
click at [126, 161] on span "Search" at bounding box center [135, 160] width 59 height 8
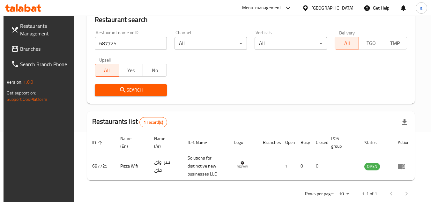
scroll to position [83, 0]
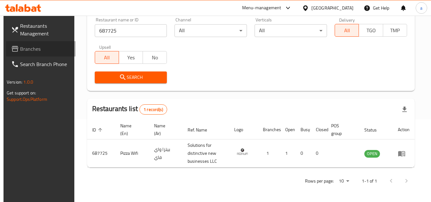
click at [26, 49] on span "Branches" at bounding box center [45, 49] width 50 height 8
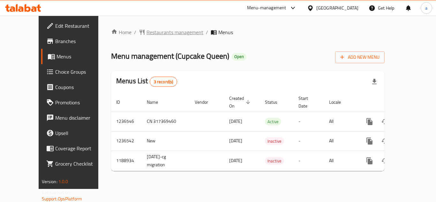
click at [146, 32] on span "Restaurants management" at bounding box center [174, 32] width 57 height 8
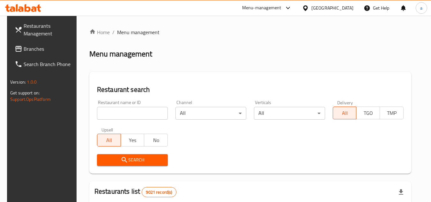
click at [108, 113] on input "search" at bounding box center [132, 113] width 71 height 13
paste input "609244"
type input "609244"
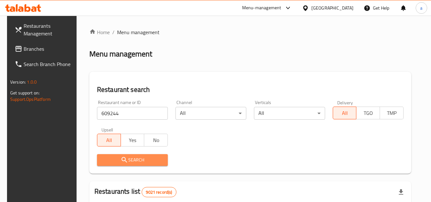
click at [117, 156] on span "Search" at bounding box center [132, 160] width 61 height 8
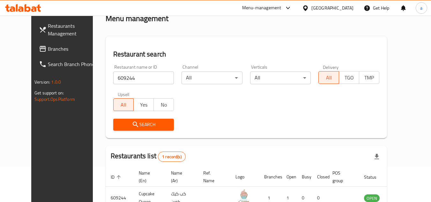
scroll to position [77, 0]
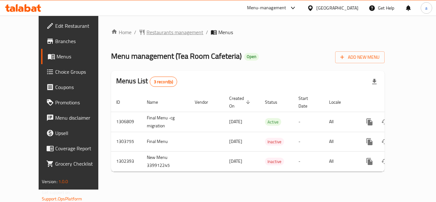
click at [154, 36] on span "Restaurants management" at bounding box center [174, 32] width 57 height 8
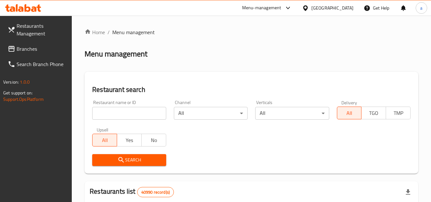
click at [150, 112] on input "search" at bounding box center [129, 113] width 74 height 13
paste input "28404"
type input "28404"
click at [139, 159] on span "Search" at bounding box center [128, 160] width 63 height 8
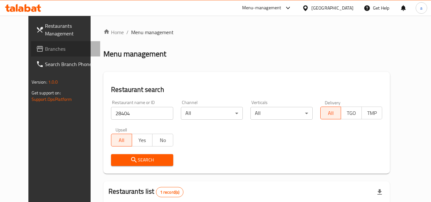
click at [45, 53] on link "Branches" at bounding box center [66, 48] width 70 height 15
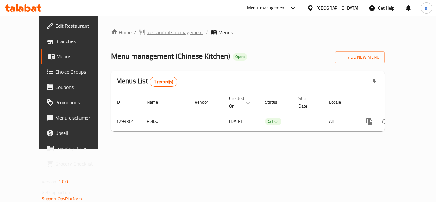
click at [152, 31] on span "Restaurants management" at bounding box center [174, 32] width 57 height 8
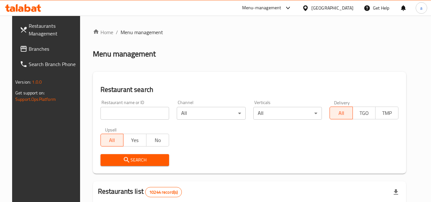
drag, startPoint x: 141, startPoint y: 114, endPoint x: 137, endPoint y: 120, distance: 6.9
click at [141, 114] on input "search" at bounding box center [134, 113] width 69 height 13
paste input "699463"
type input "699463"
click at [129, 154] on button "Search" at bounding box center [134, 160] width 69 height 12
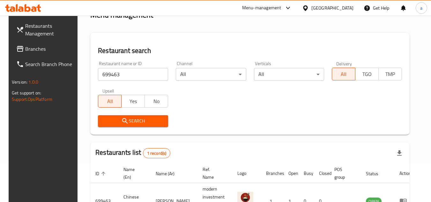
scroll to position [83, 0]
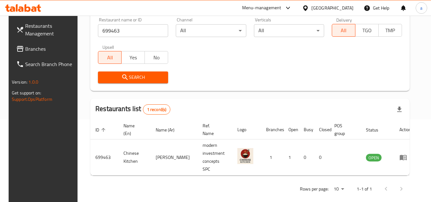
drag, startPoint x: 29, startPoint y: 56, endPoint x: 31, endPoint y: 50, distance: 6.1
click at [29, 56] on link "Branches" at bounding box center [46, 48] width 70 height 15
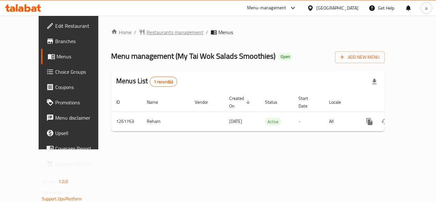
click at [146, 28] on span "Restaurants management" at bounding box center [174, 32] width 57 height 8
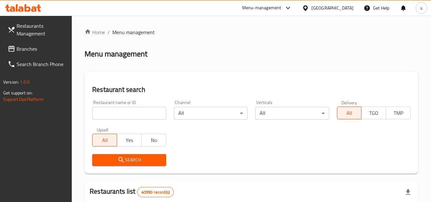
click at [142, 118] on input "search" at bounding box center [129, 113] width 74 height 13
paste input "685300"
type input "685300"
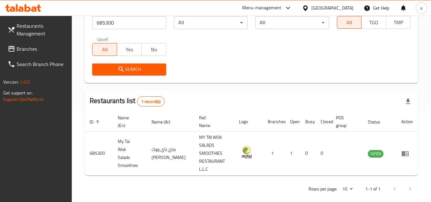
drag, startPoint x: 52, startPoint y: 51, endPoint x: 44, endPoint y: 51, distance: 8.0
click at [52, 51] on span "Branches" at bounding box center [42, 49] width 50 height 8
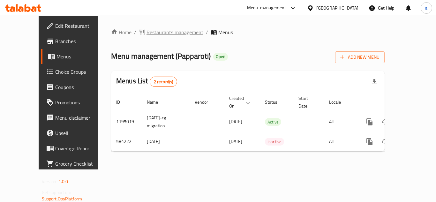
click at [147, 33] on span "Restaurants management" at bounding box center [174, 32] width 57 height 8
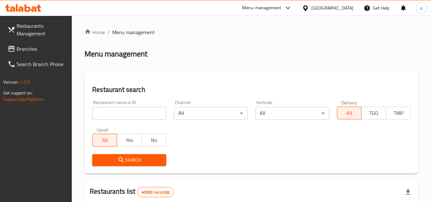
click at [101, 115] on input "search" at bounding box center [129, 113] width 74 height 13
paste input "637015"
type input "637015"
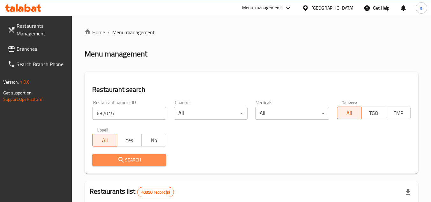
drag, startPoint x: 105, startPoint y: 160, endPoint x: 17, endPoint y: 161, distance: 88.0
click at [106, 160] on span "Search" at bounding box center [128, 160] width 63 height 8
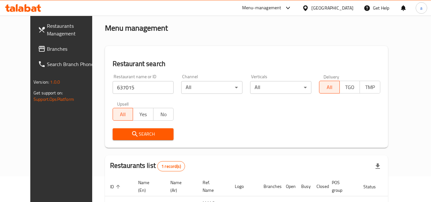
scroll to position [77, 0]
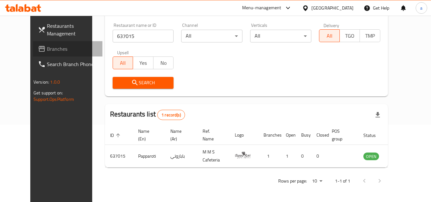
click at [47, 48] on span "Branches" at bounding box center [72, 49] width 50 height 8
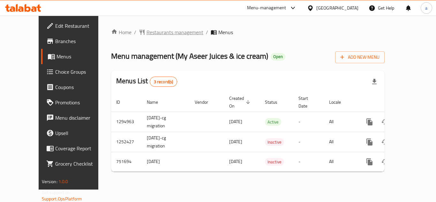
click at [149, 32] on span "Restaurants management" at bounding box center [174, 32] width 57 height 8
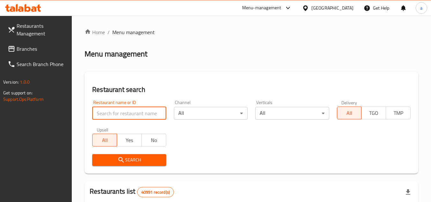
click at [122, 112] on input "search" at bounding box center [129, 113] width 74 height 13
paste input "649165"
type input "649165"
click at [131, 157] on span "Search" at bounding box center [128, 160] width 63 height 8
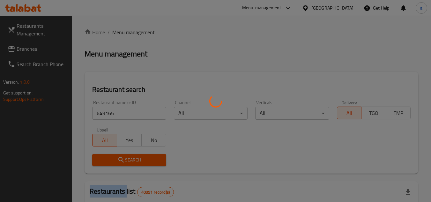
click at [131, 157] on div at bounding box center [215, 101] width 431 height 202
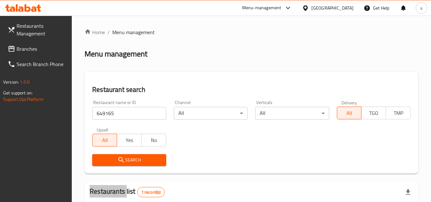
scroll to position [83, 0]
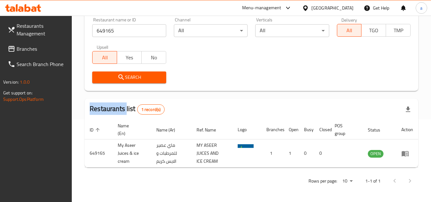
click at [23, 47] on span "Branches" at bounding box center [42, 49] width 50 height 8
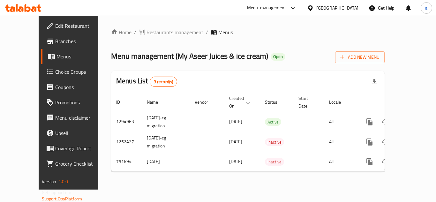
click at [55, 73] on span "Choice Groups" at bounding box center [80, 72] width 51 height 8
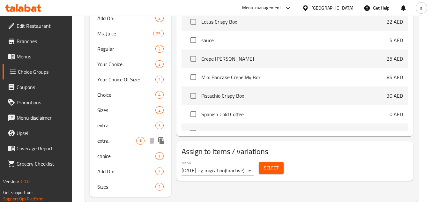
scroll to position [236, 0]
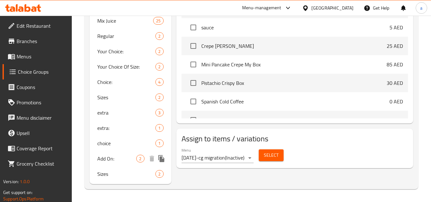
click at [117, 157] on span "Add On:" at bounding box center [116, 159] width 39 height 8
type input "Add On:"
type input "إضافة على:"
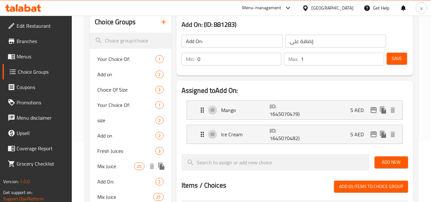
scroll to position [56, 0]
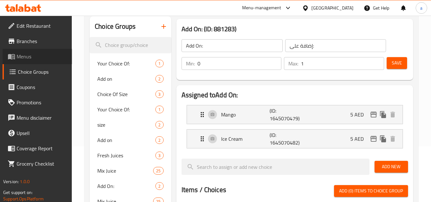
click at [32, 52] on link "Menus" at bounding box center [38, 56] width 70 height 15
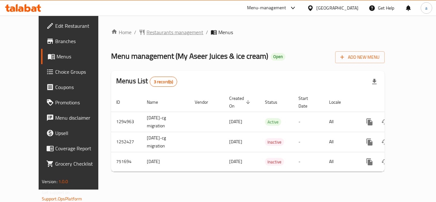
click at [152, 34] on span "Restaurants management" at bounding box center [174, 32] width 57 height 8
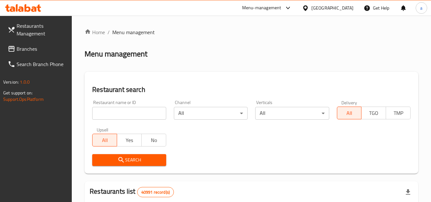
click at [18, 47] on span "Branches" at bounding box center [42, 49] width 50 height 8
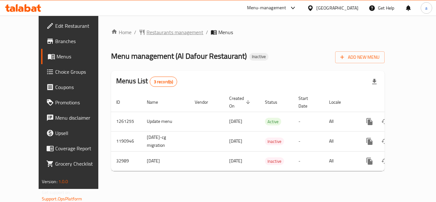
click at [158, 35] on span "Restaurants management" at bounding box center [174, 32] width 57 height 8
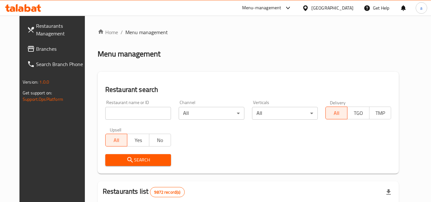
click at [143, 109] on input "search" at bounding box center [138, 113] width 66 height 13
paste input "16927"
type input "16927"
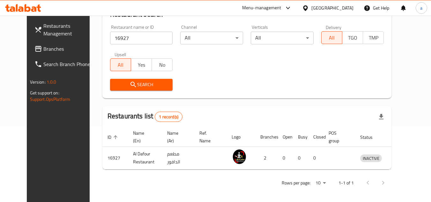
scroll to position [77, 0]
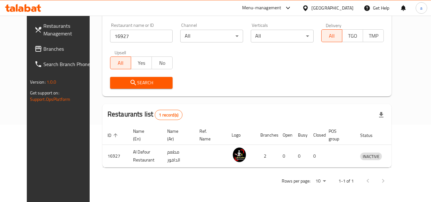
drag, startPoint x: 21, startPoint y: 45, endPoint x: 5, endPoint y: 47, distance: 16.1
click at [43, 45] on span "Branches" at bounding box center [68, 49] width 50 height 8
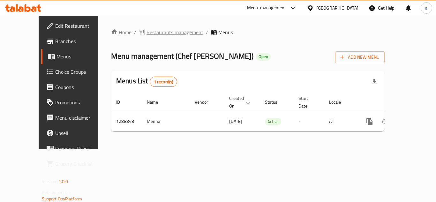
click at [147, 32] on span "Restaurants management" at bounding box center [174, 32] width 57 height 8
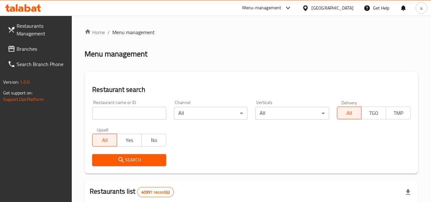
click at [139, 112] on input "search" at bounding box center [129, 113] width 74 height 13
paste input "697386"
type input "697386"
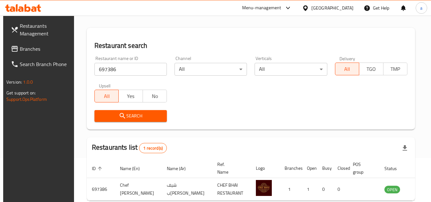
scroll to position [77, 0]
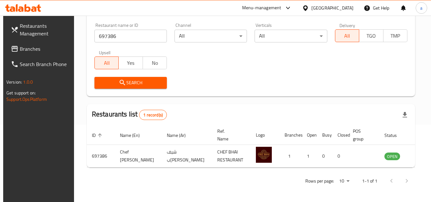
click at [56, 49] on span "Branches" at bounding box center [45, 49] width 50 height 8
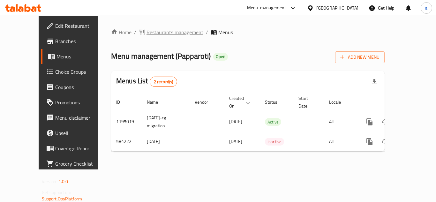
click at [146, 34] on span "Restaurants management" at bounding box center [174, 32] width 57 height 8
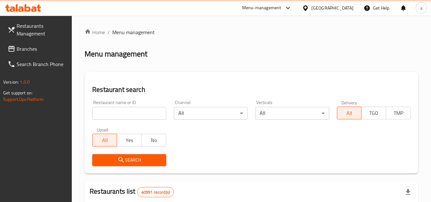
click at [114, 116] on input "search" at bounding box center [129, 113] width 74 height 13
paste input "637015"
type input "637015"
click at [112, 161] on span "Search" at bounding box center [128, 160] width 63 height 8
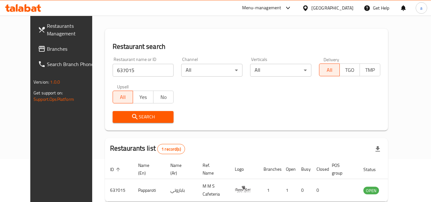
scroll to position [77, 0]
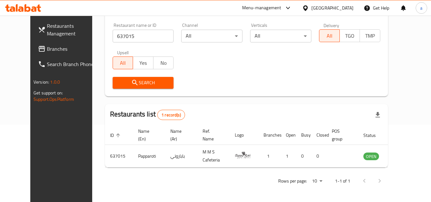
click at [47, 50] on span "Branches" at bounding box center [72, 49] width 50 height 8
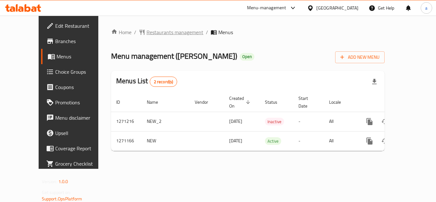
click at [154, 30] on span "Restaurants management" at bounding box center [174, 32] width 57 height 8
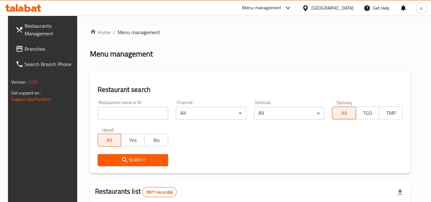
click at [130, 116] on input "search" at bounding box center [133, 113] width 70 height 13
paste input "689565"
type input "689565"
click at [135, 156] on span "Search" at bounding box center [133, 160] width 60 height 8
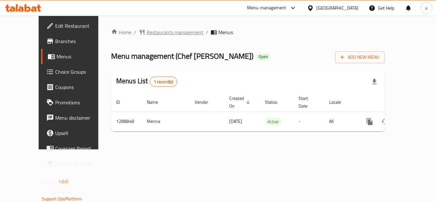
click at [156, 32] on span "Restaurants management" at bounding box center [174, 32] width 57 height 8
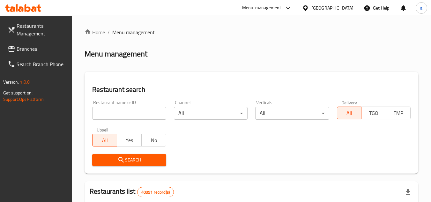
click at [113, 116] on input "search" at bounding box center [129, 113] width 74 height 13
paste input "697386"
type input "697386"
click at [115, 156] on span "Search" at bounding box center [128, 160] width 63 height 8
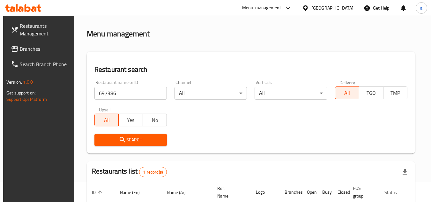
scroll to position [77, 0]
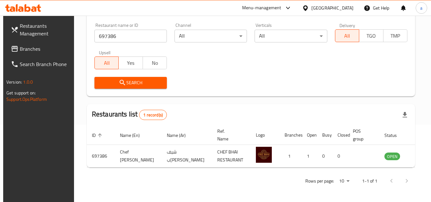
click at [25, 51] on span "Branches" at bounding box center [45, 49] width 50 height 8
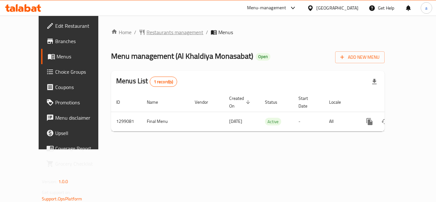
click at [162, 35] on span "Restaurants management" at bounding box center [174, 32] width 57 height 8
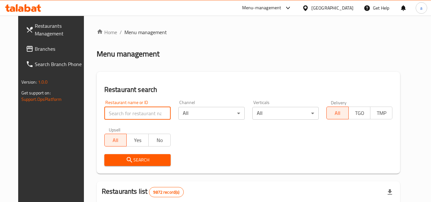
click at [121, 109] on input "search" at bounding box center [137, 113] width 66 height 13
paste input "701228"
type input "701228"
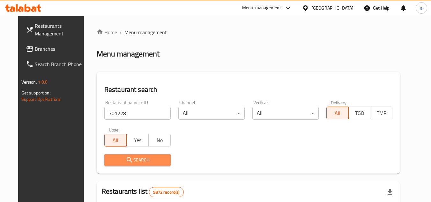
click at [125, 156] on span "Search" at bounding box center [137, 160] width 56 height 8
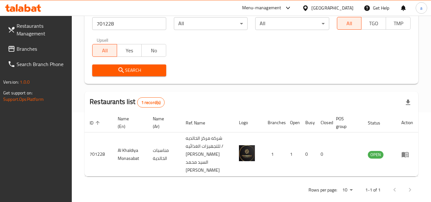
scroll to position [91, 0]
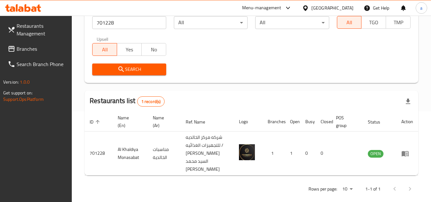
click at [53, 46] on span "Branches" at bounding box center [42, 49] width 50 height 8
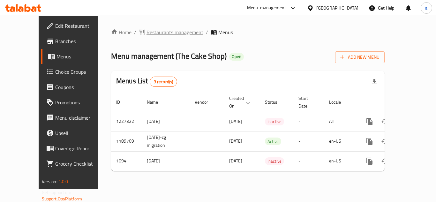
click at [146, 28] on span "Restaurants management" at bounding box center [174, 32] width 57 height 8
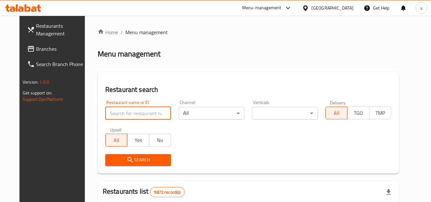
click at [124, 109] on input "search" at bounding box center [138, 113] width 66 height 13
paste input "323"
type input "323"
click at [126, 155] on button "Search" at bounding box center [138, 160] width 66 height 12
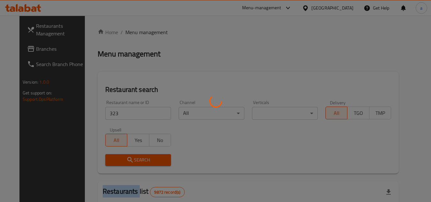
click at [126, 155] on div at bounding box center [215, 101] width 431 height 202
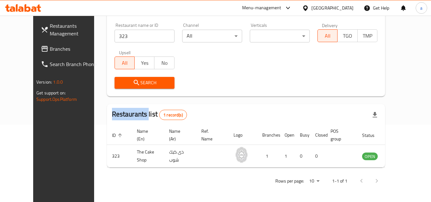
scroll to position [77, 0]
click at [50, 45] on span "Branches" at bounding box center [75, 49] width 50 height 8
